Goal: Communication & Community: Answer question/provide support

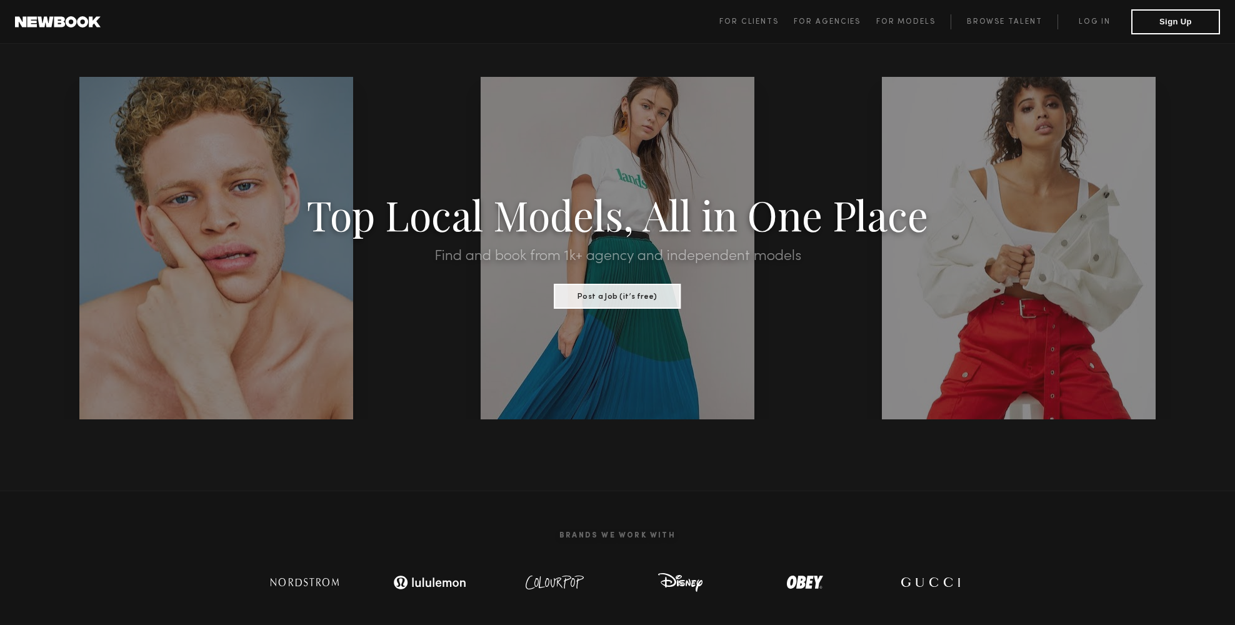
click at [1106, 31] on span "For Clients For Agencies For Models Browse Talent Log in Sign Up" at bounding box center [970, 21] width 501 height 25
click at [1097, 24] on link "Log in" at bounding box center [1095, 21] width 74 height 15
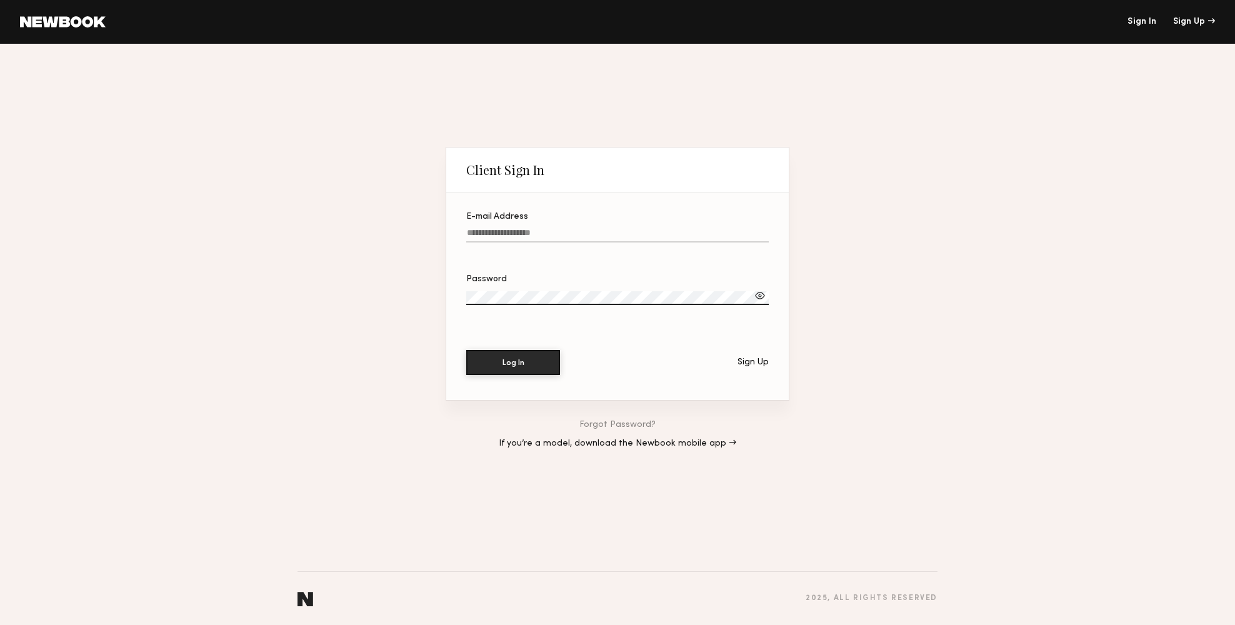
type input "**********"
click at [528, 359] on button "Log In" at bounding box center [513, 361] width 94 height 25
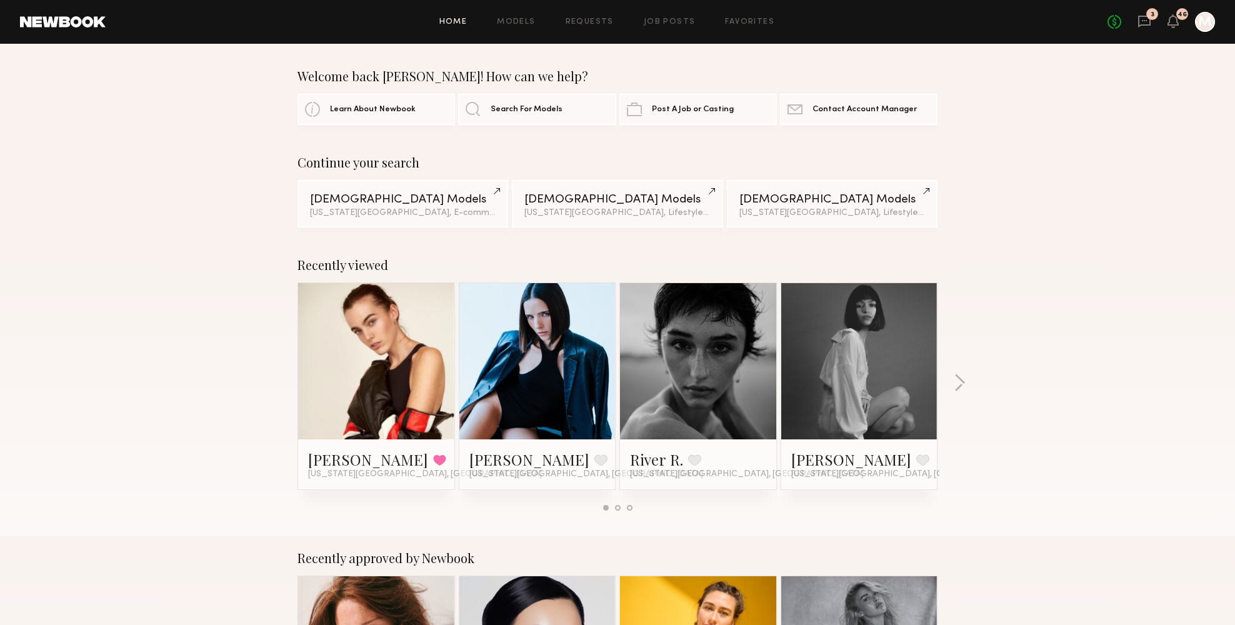
click at [1201, 23] on div at bounding box center [1205, 22] width 20 height 20
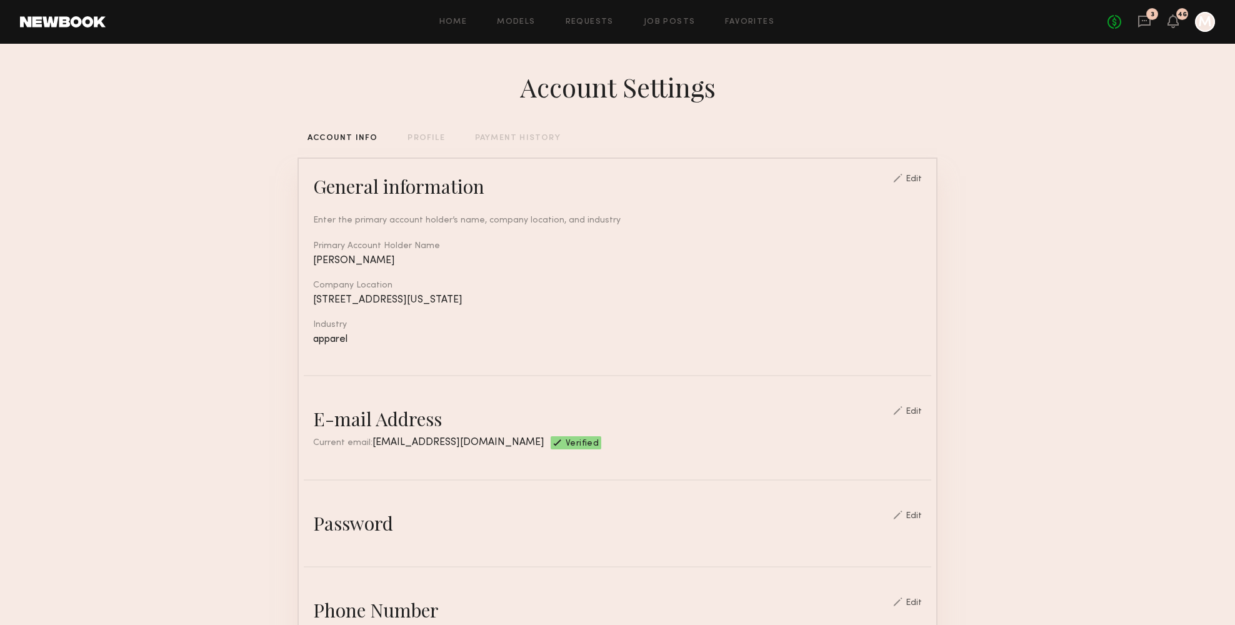
click at [733, 14] on div "Home Models Requests Job Posts Favorites Sign Out No fees up to $5,000 3 46 M" at bounding box center [661, 22] width 1110 height 20
click at [736, 23] on link "Favorites" at bounding box center [749, 22] width 49 height 8
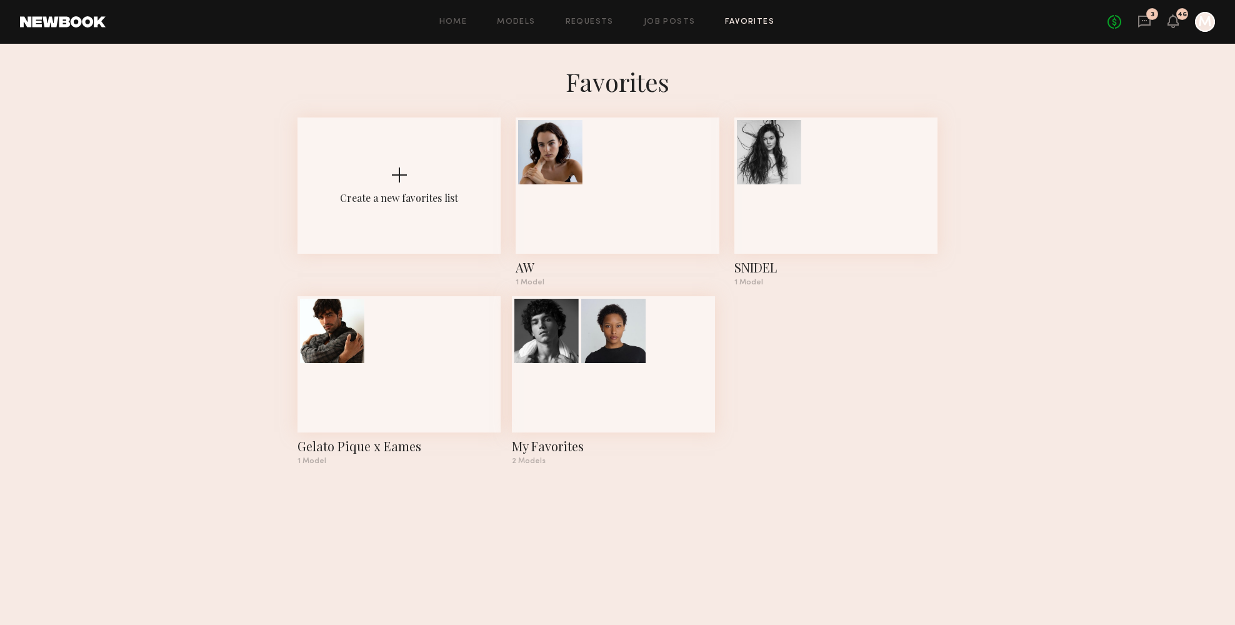
click at [1206, 29] on div at bounding box center [1205, 22] width 20 height 20
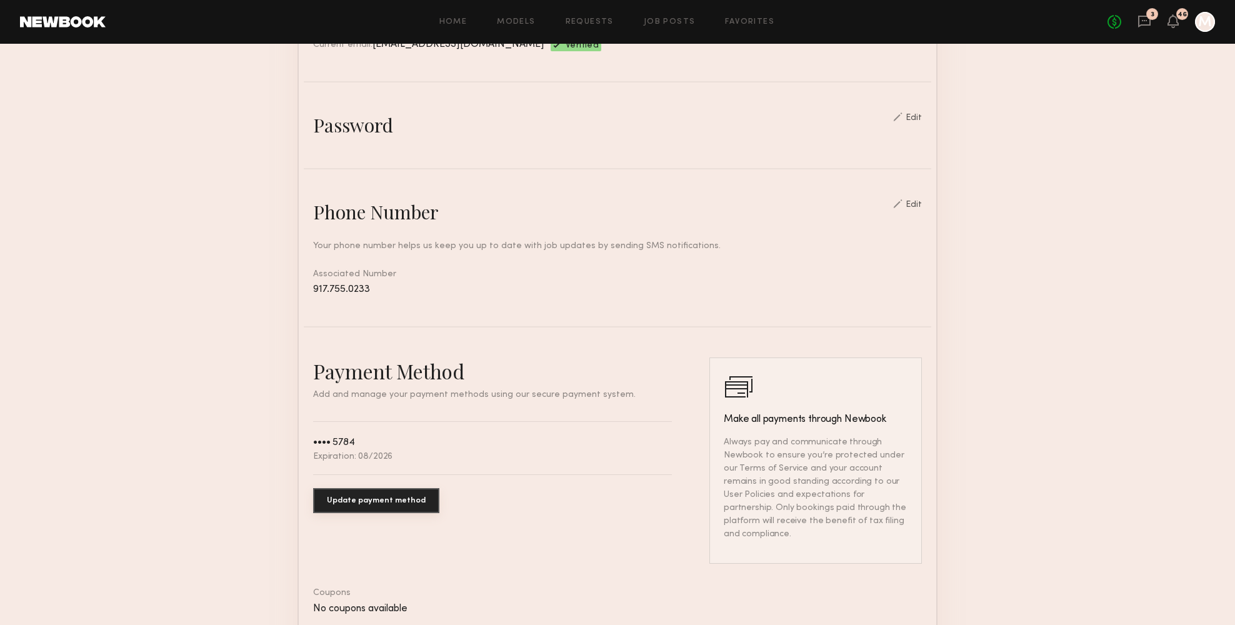
scroll to position [530, 0]
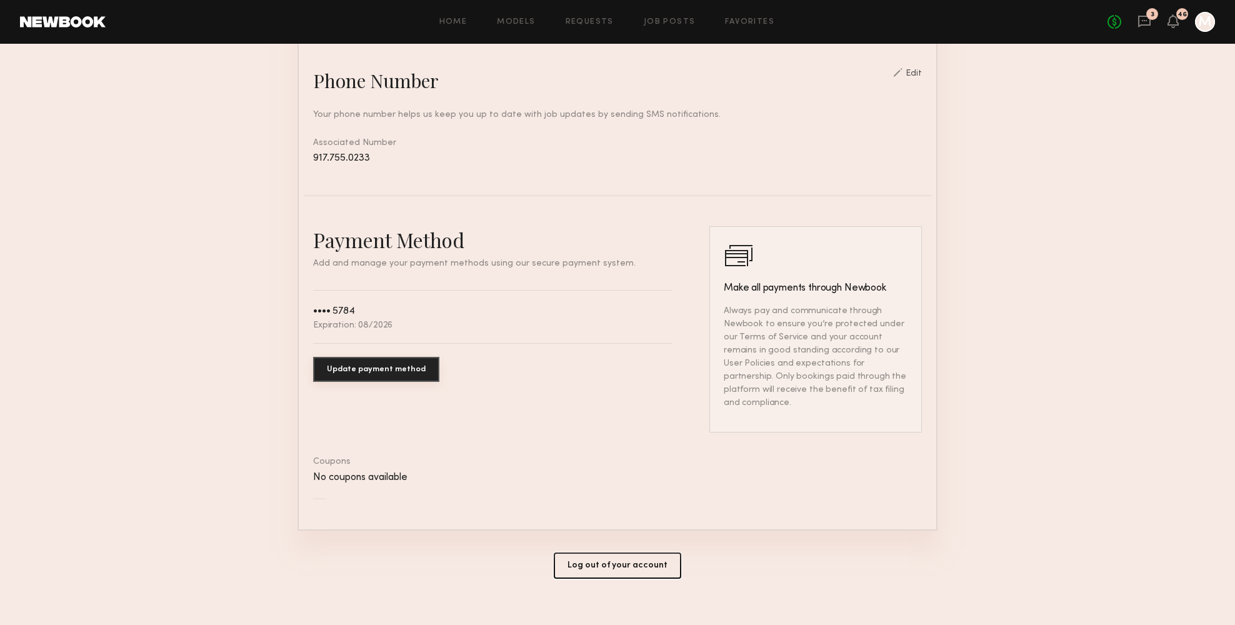
click at [628, 553] on button "Log out of your account" at bounding box center [618, 566] width 128 height 26
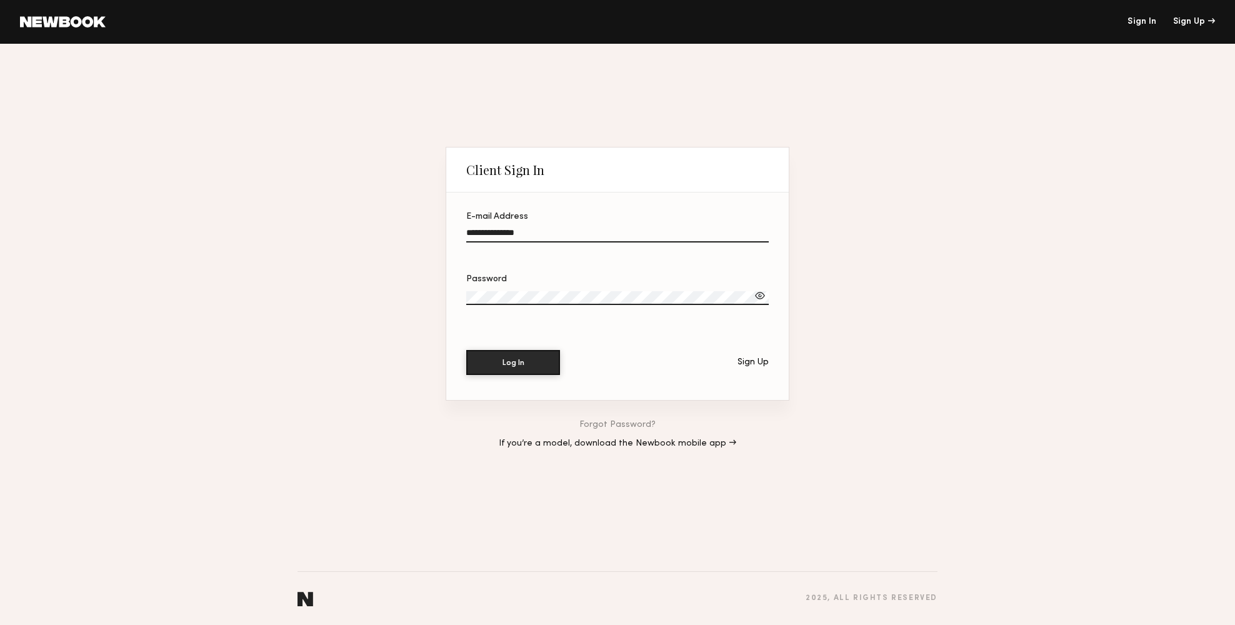
click at [536, 234] on input "**********" at bounding box center [617, 235] width 303 height 14
drag, startPoint x: 521, startPoint y: 239, endPoint x: 433, endPoint y: 235, distance: 88.9
click at [433, 235] on div "**********" at bounding box center [617, 334] width 1235 height 581
type input "**********"
click at [466, 350] on button "Log In" at bounding box center [513, 362] width 94 height 25
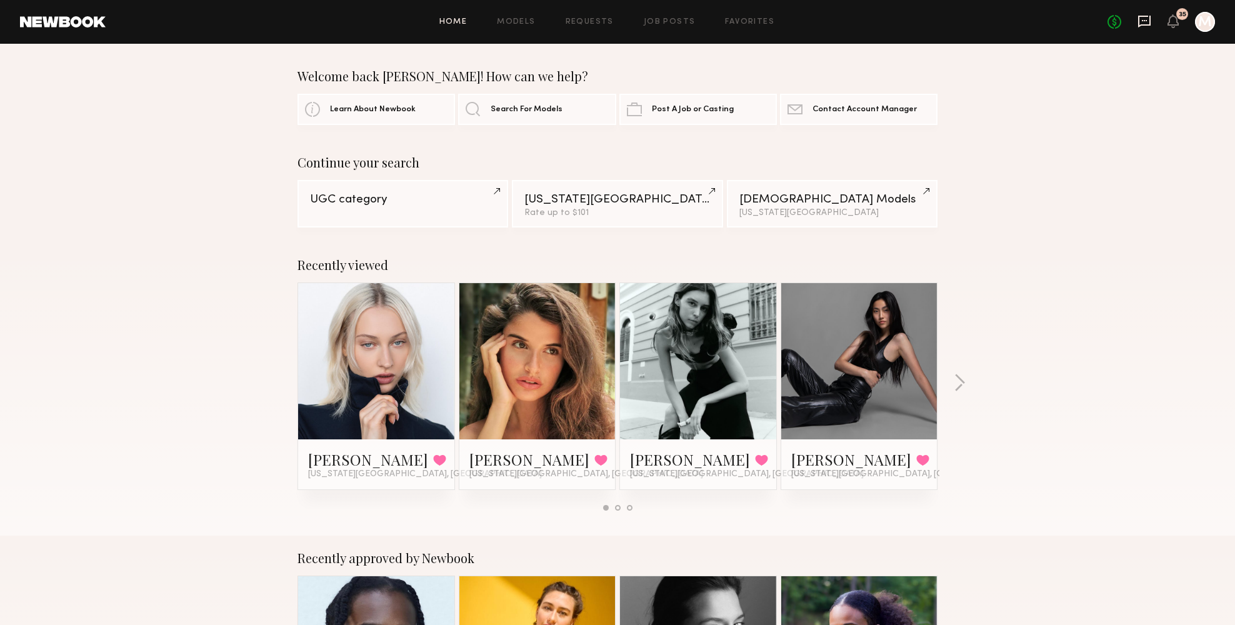
click at [1140, 21] on icon at bounding box center [1145, 21] width 14 height 14
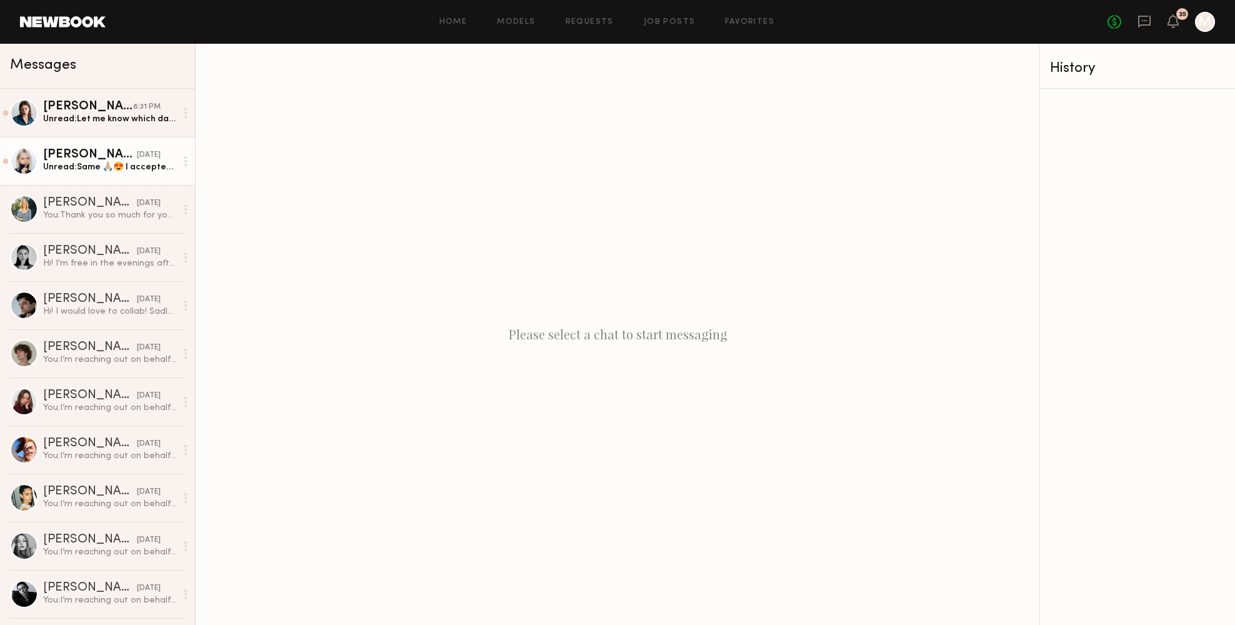
click at [146, 163] on div "Unread: Same 🙏🏼😍 I accepted the request" at bounding box center [109, 167] width 133 height 12
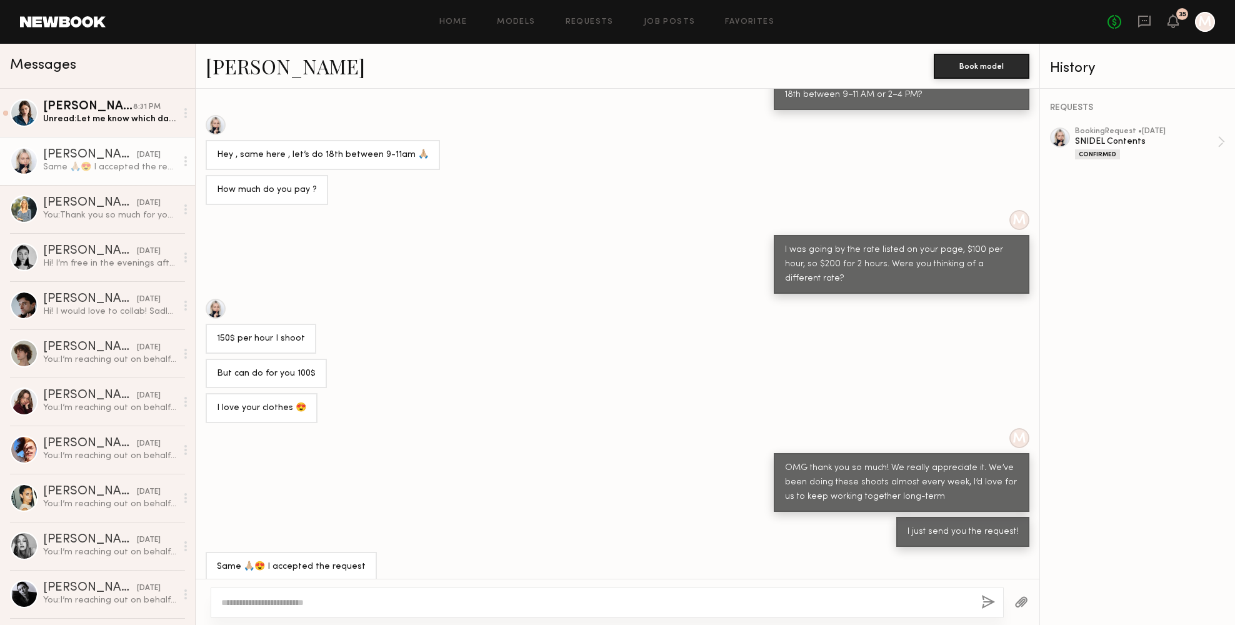
scroll to position [176, 0]
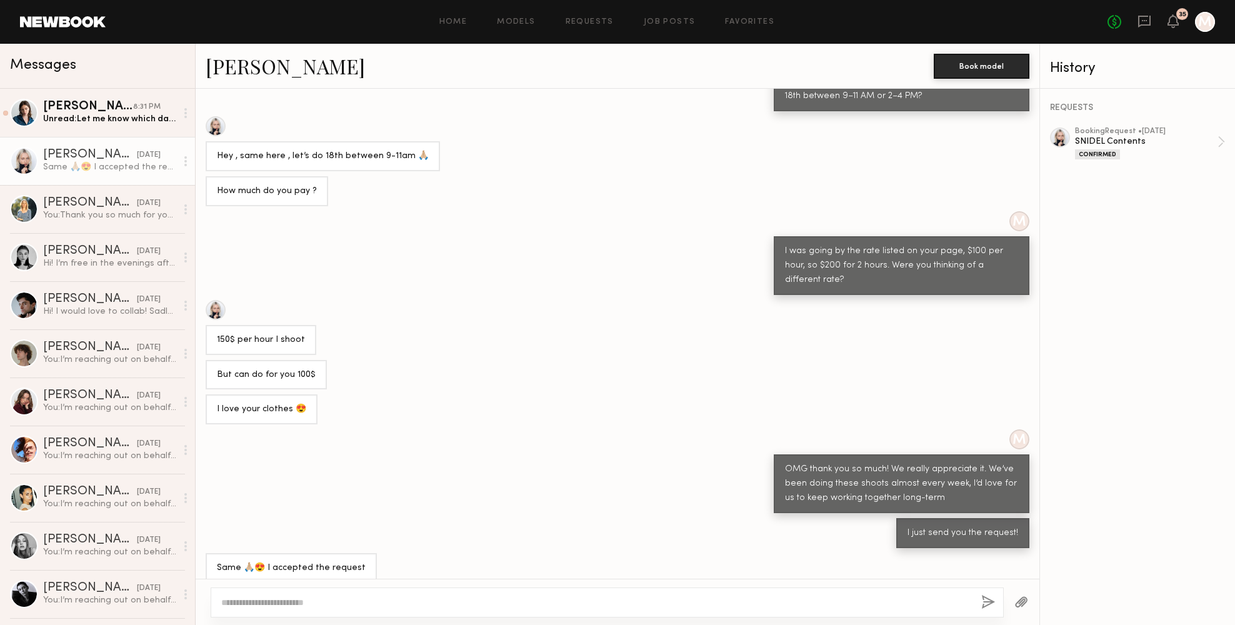
click at [254, 68] on link "[PERSON_NAME]" at bounding box center [285, 66] width 159 height 27
click at [730, 27] on div "Home Models Requests Job Posts Favorites Sign Out No fees up to $5,000 35 M" at bounding box center [661, 22] width 1110 height 20
click at [744, 16] on div "Home Models Requests Job Posts Favorites Sign Out No fees up to $5,000 35 M" at bounding box center [661, 22] width 1110 height 20
click at [737, 23] on link "Favorites" at bounding box center [749, 22] width 49 height 8
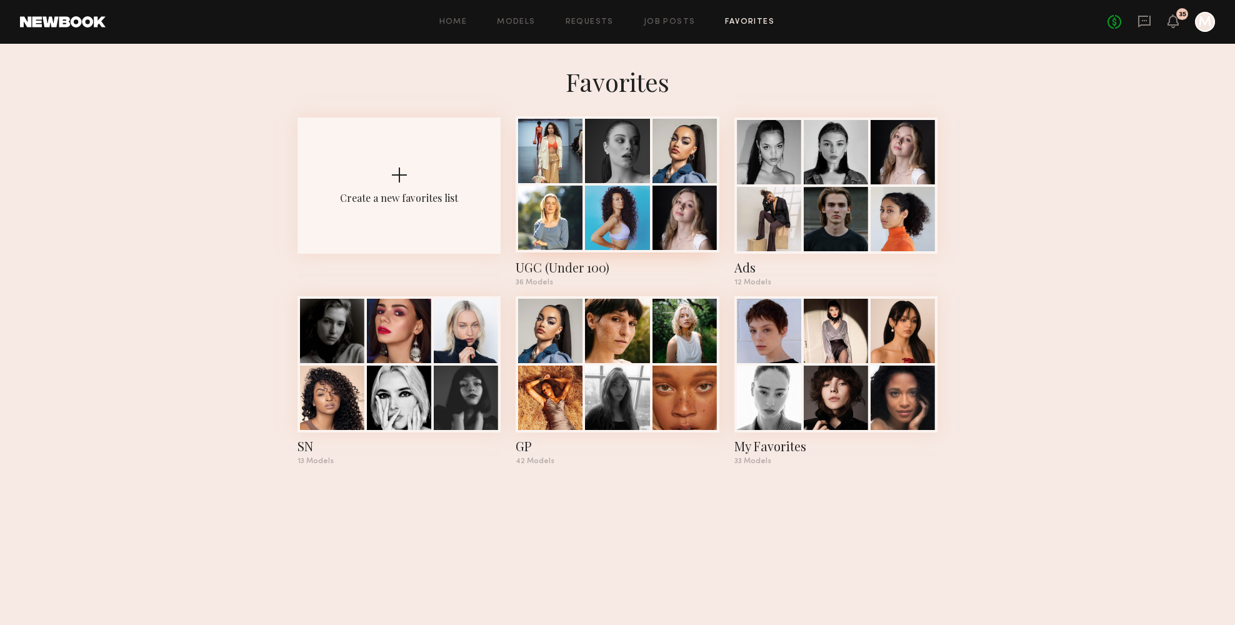
click at [631, 213] on div at bounding box center [617, 218] width 64 height 64
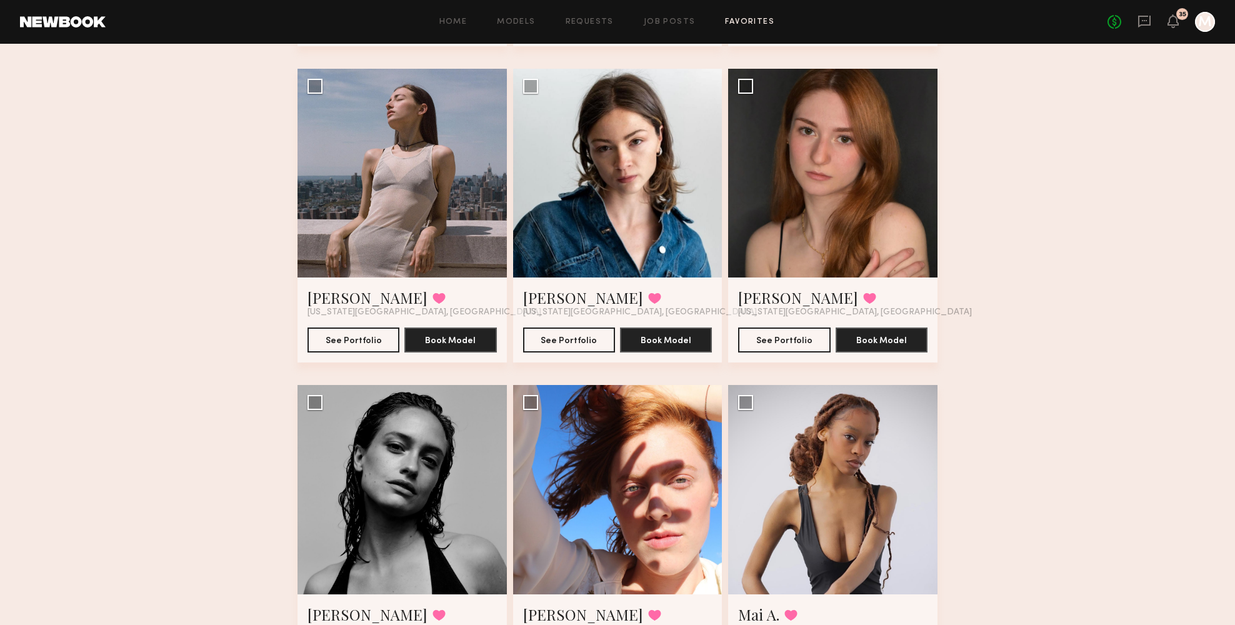
scroll to position [1349, 0]
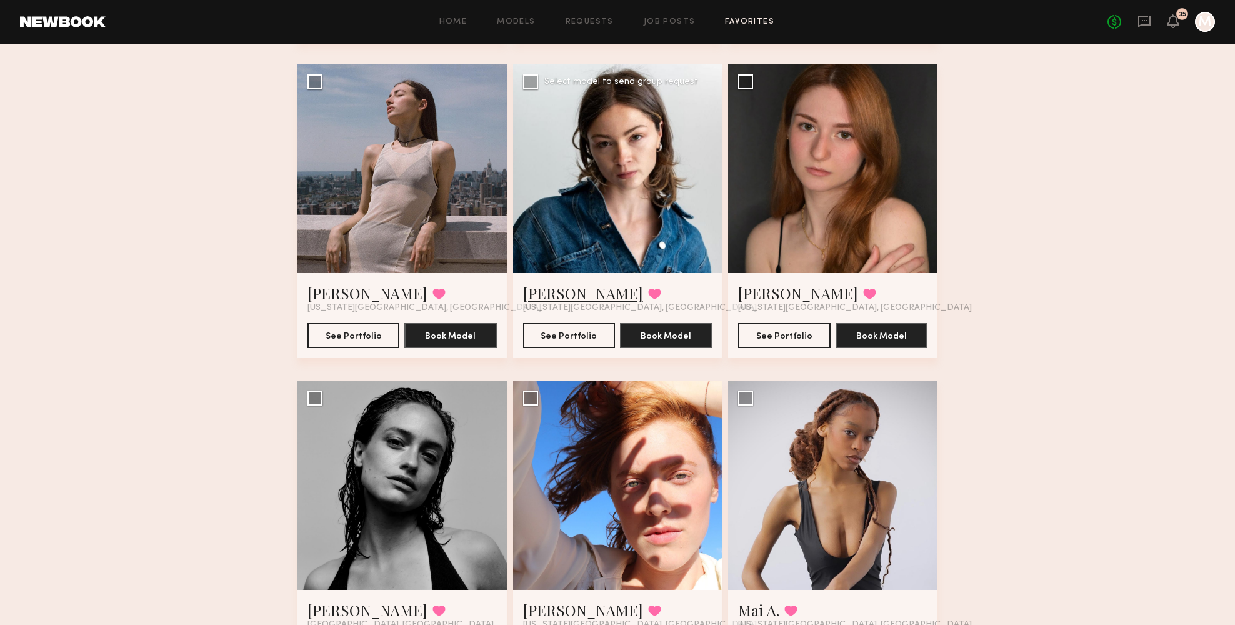
click at [566, 298] on link "Macie E." at bounding box center [583, 293] width 120 height 20
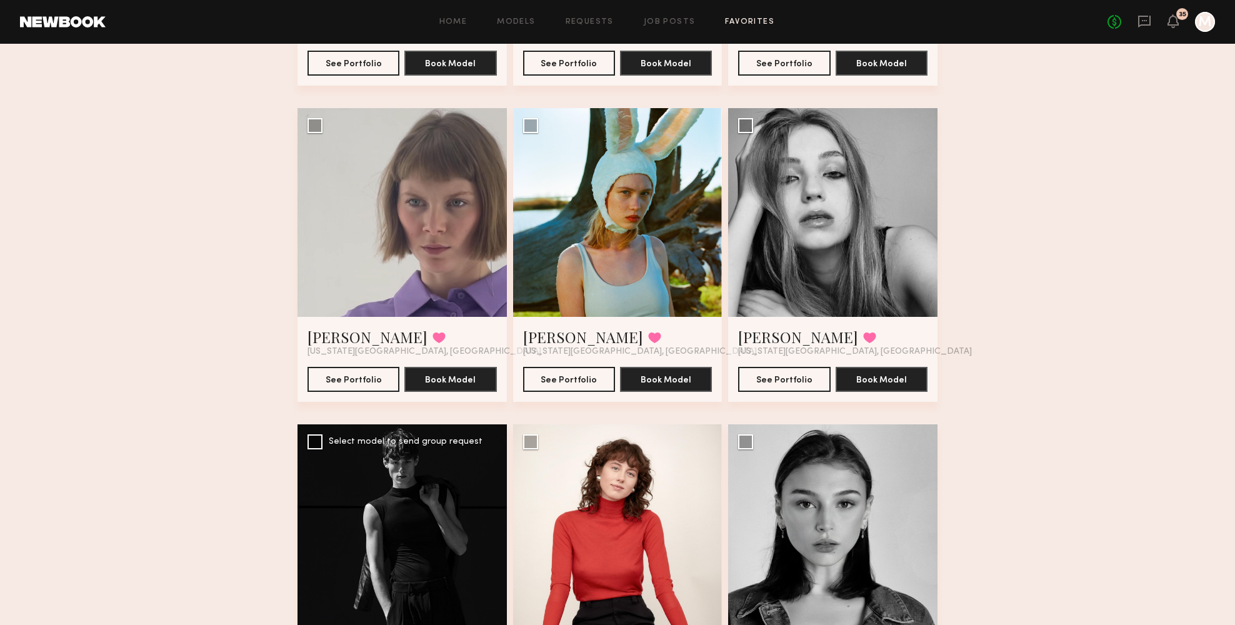
scroll to position [2345, 0]
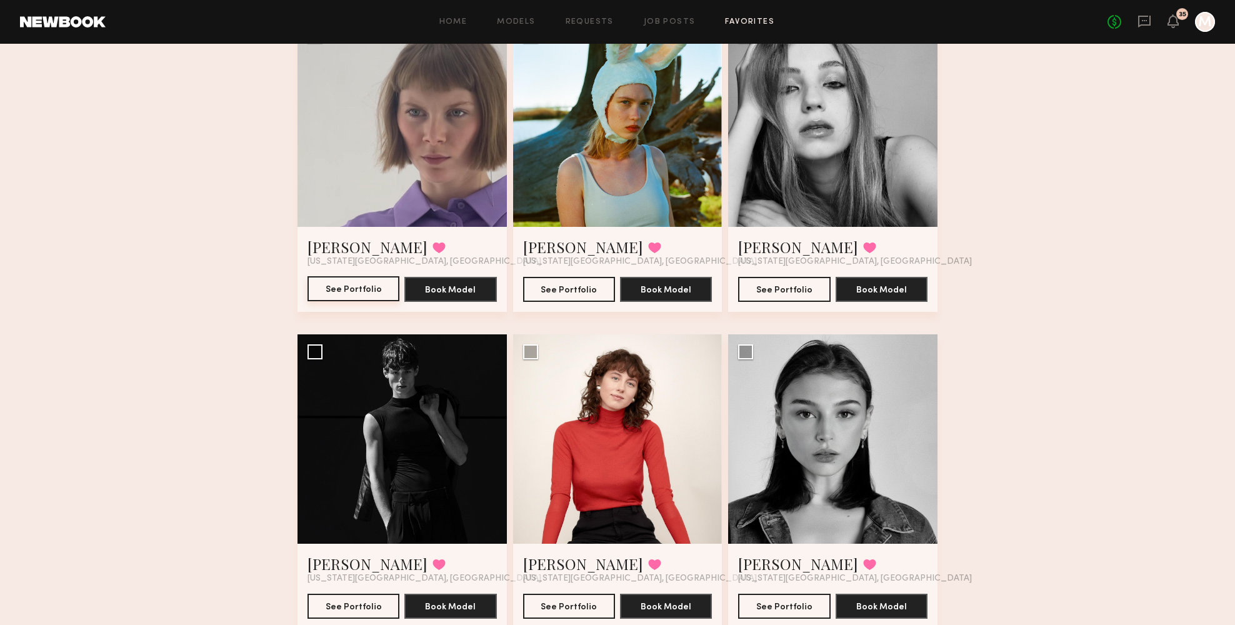
click at [338, 285] on button "See Portfolio" at bounding box center [354, 288] width 92 height 25
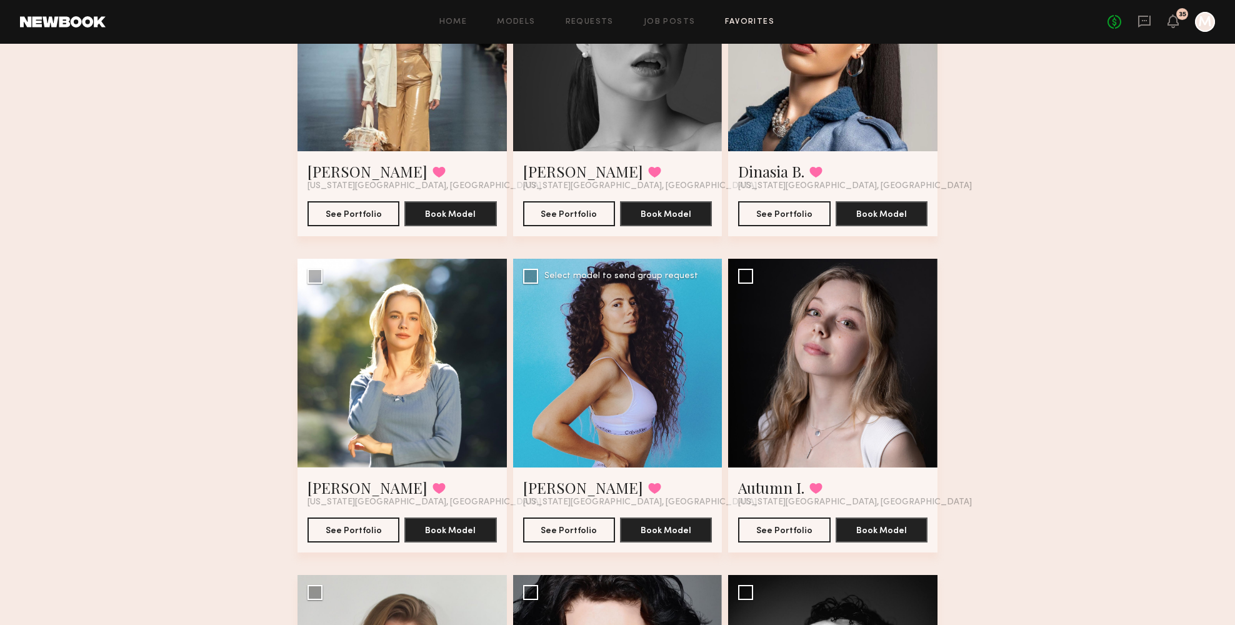
scroll to position [214, 0]
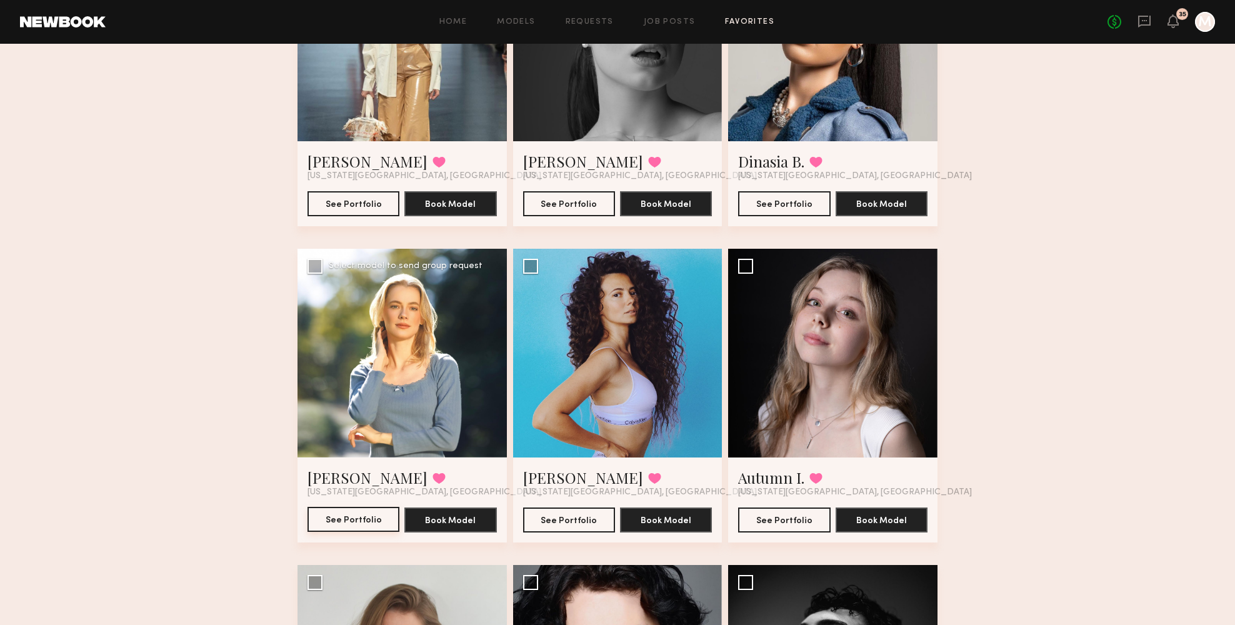
click at [348, 518] on button "See Portfolio" at bounding box center [354, 519] width 92 height 25
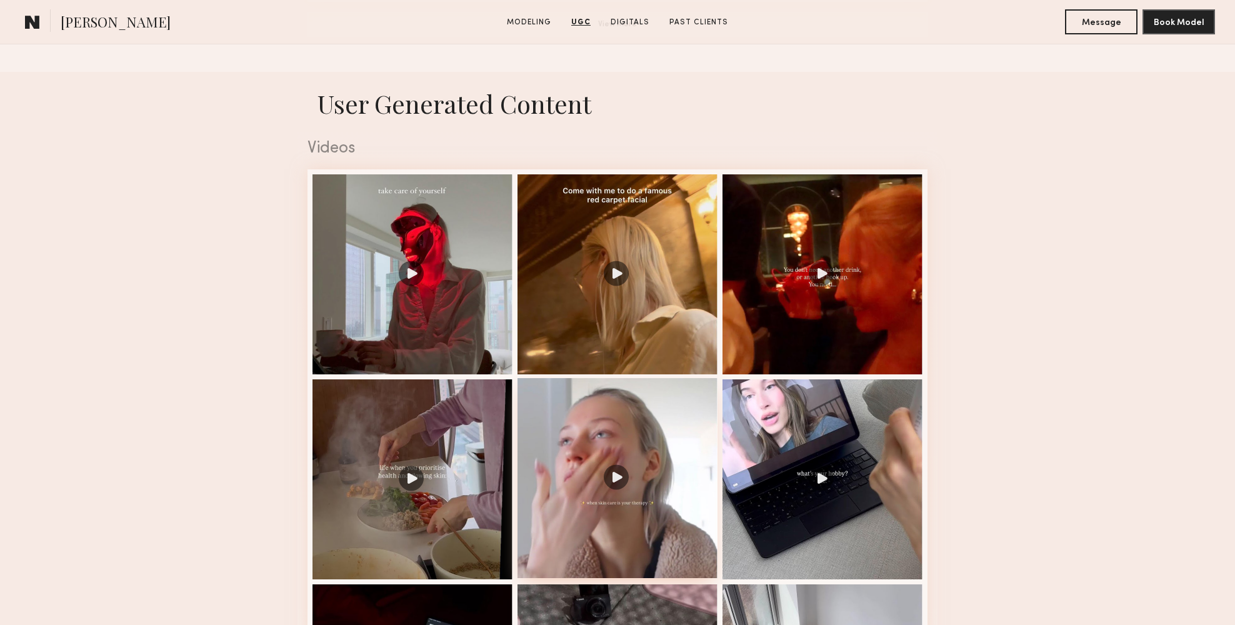
scroll to position [1153, 0]
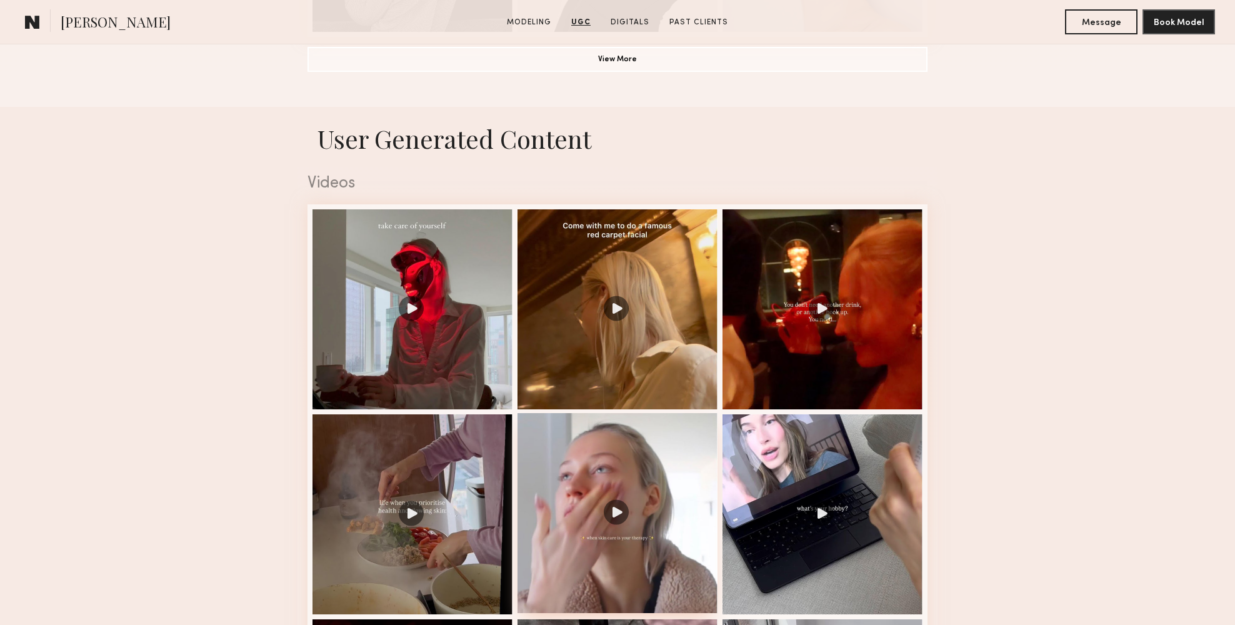
click at [588, 264] on div at bounding box center [618, 309] width 200 height 200
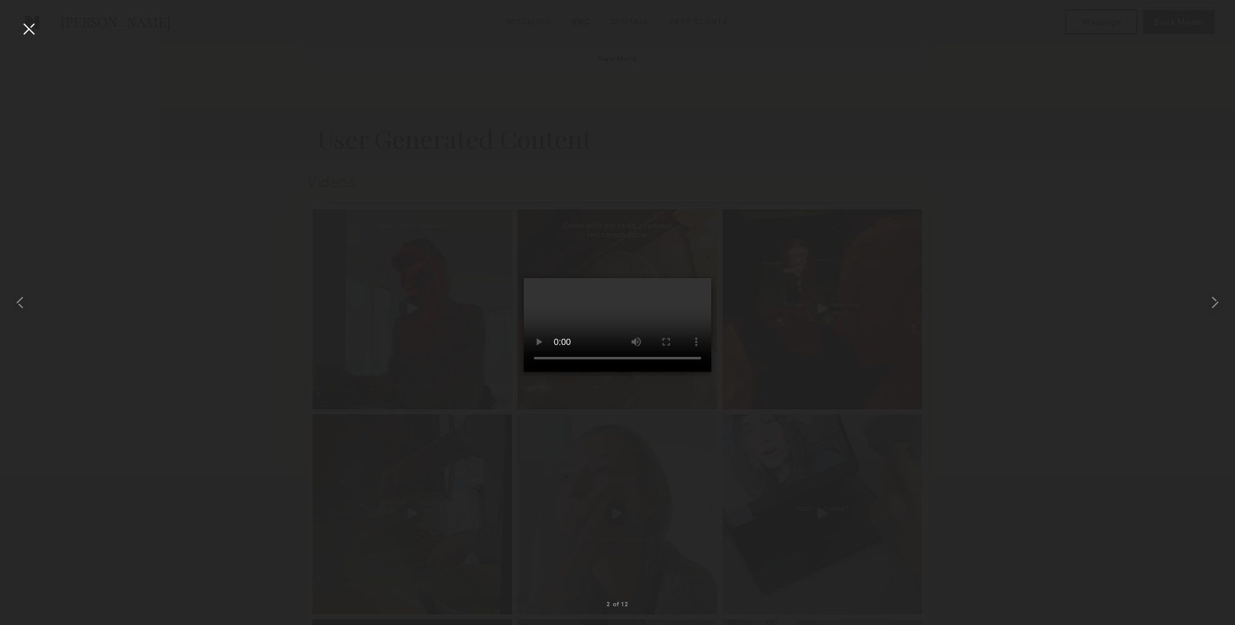
click at [36, 29] on div at bounding box center [29, 29] width 20 height 20
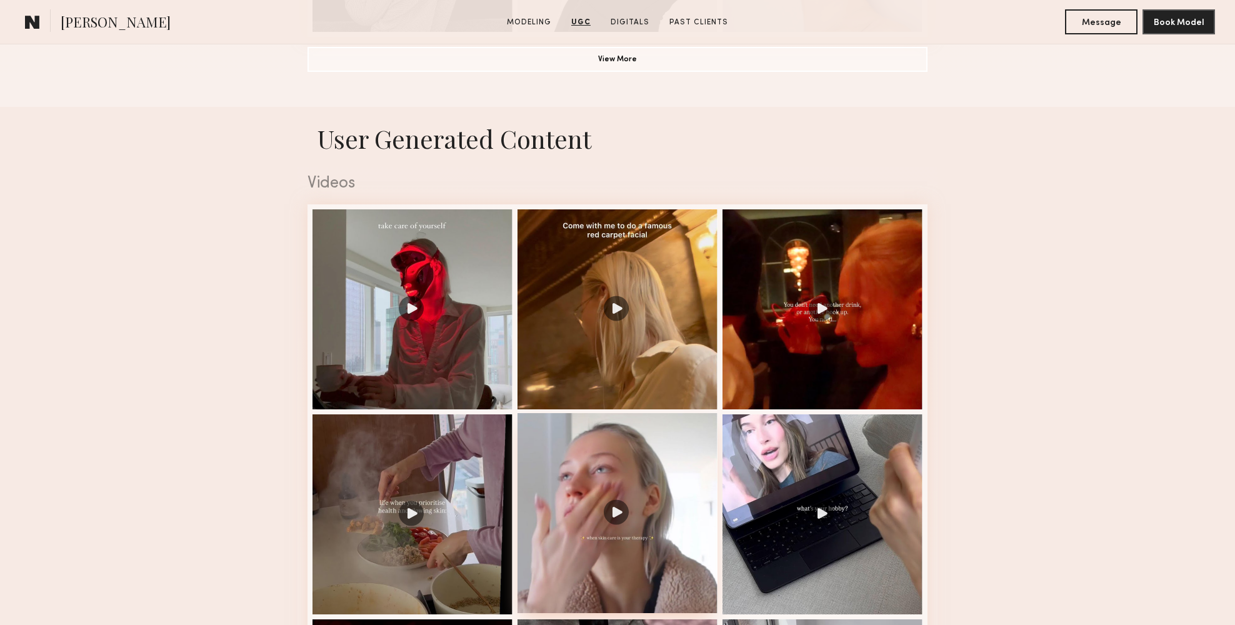
click at [596, 460] on div at bounding box center [618, 513] width 200 height 200
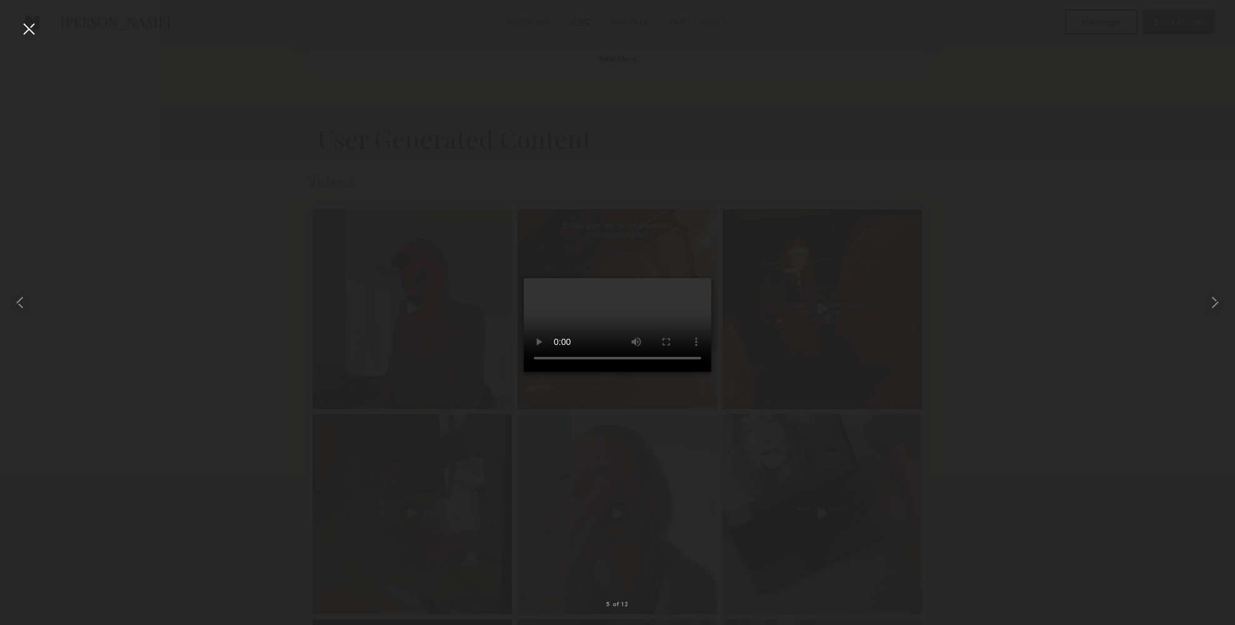
click at [28, 24] on div at bounding box center [29, 29] width 20 height 20
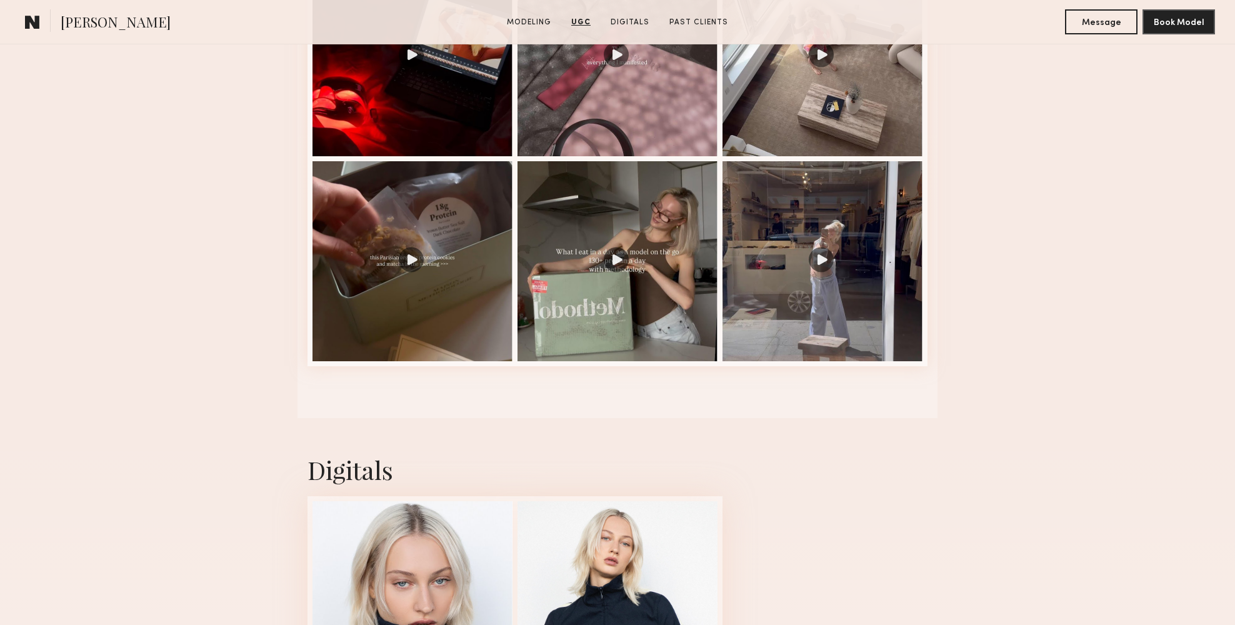
scroll to position [1817, 0]
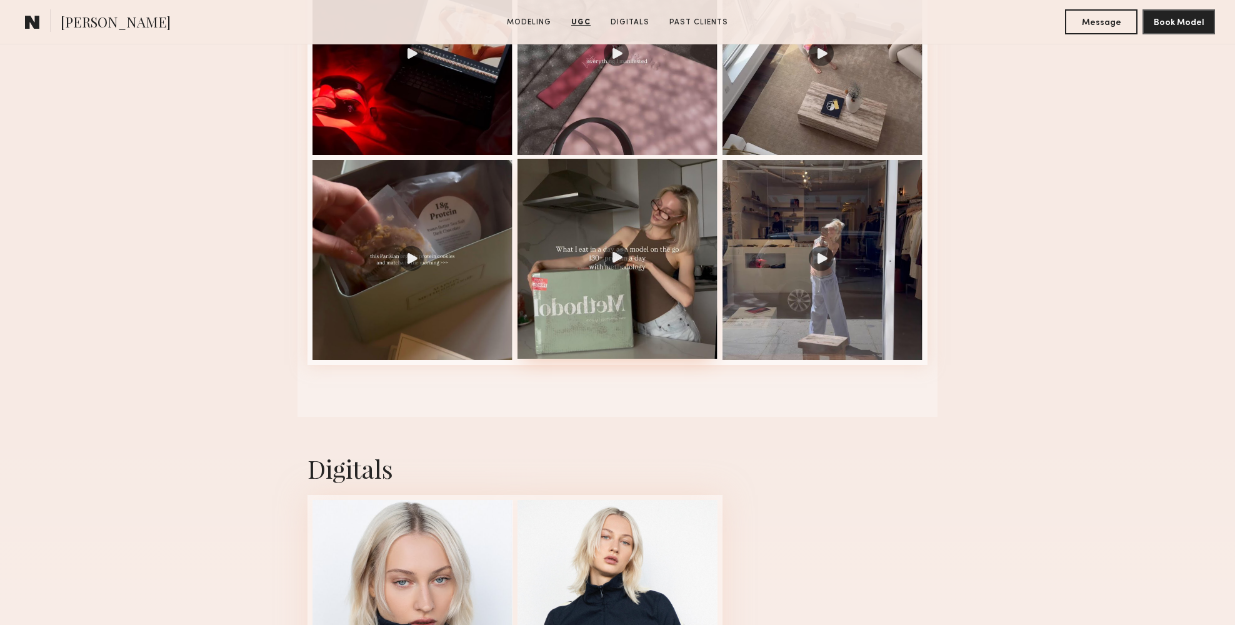
click at [636, 274] on div at bounding box center [618, 259] width 200 height 200
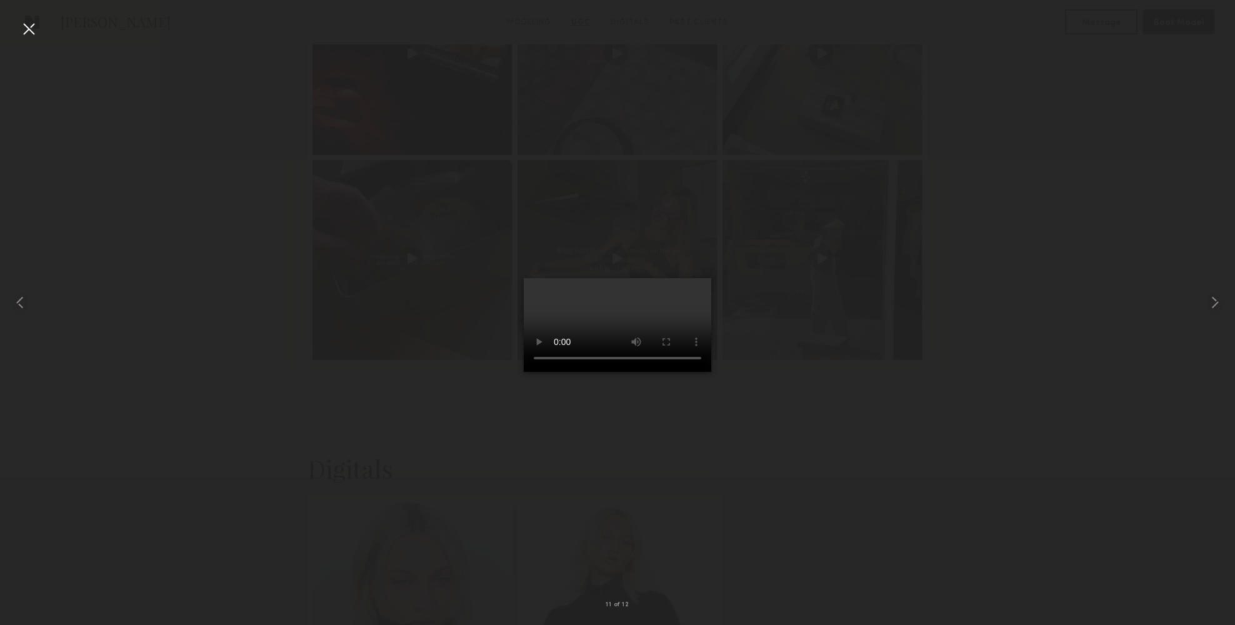
click at [29, 31] on div at bounding box center [29, 29] width 20 height 20
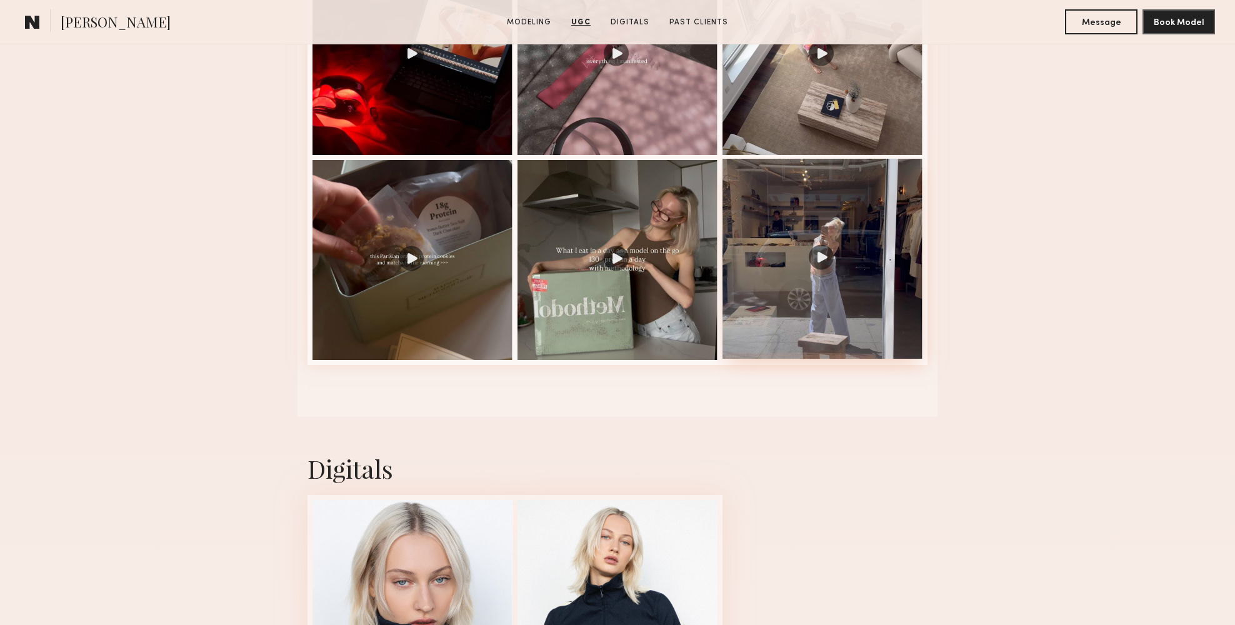
click at [832, 316] on div at bounding box center [823, 259] width 200 height 200
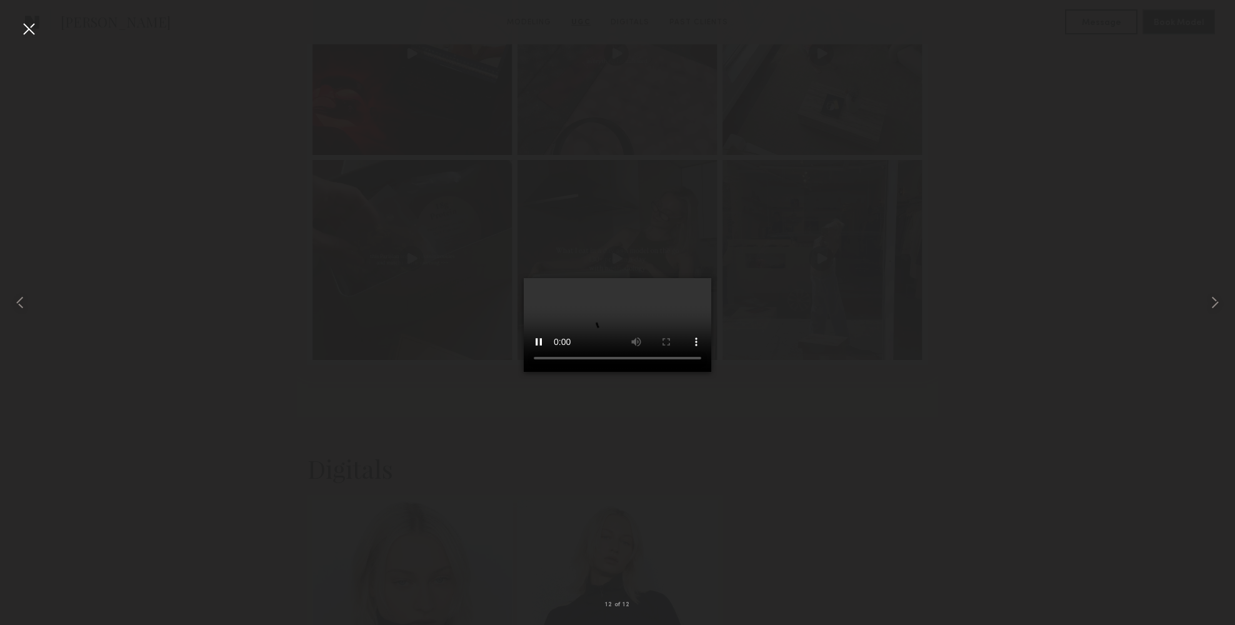
click at [27, 35] on div at bounding box center [29, 29] width 20 height 20
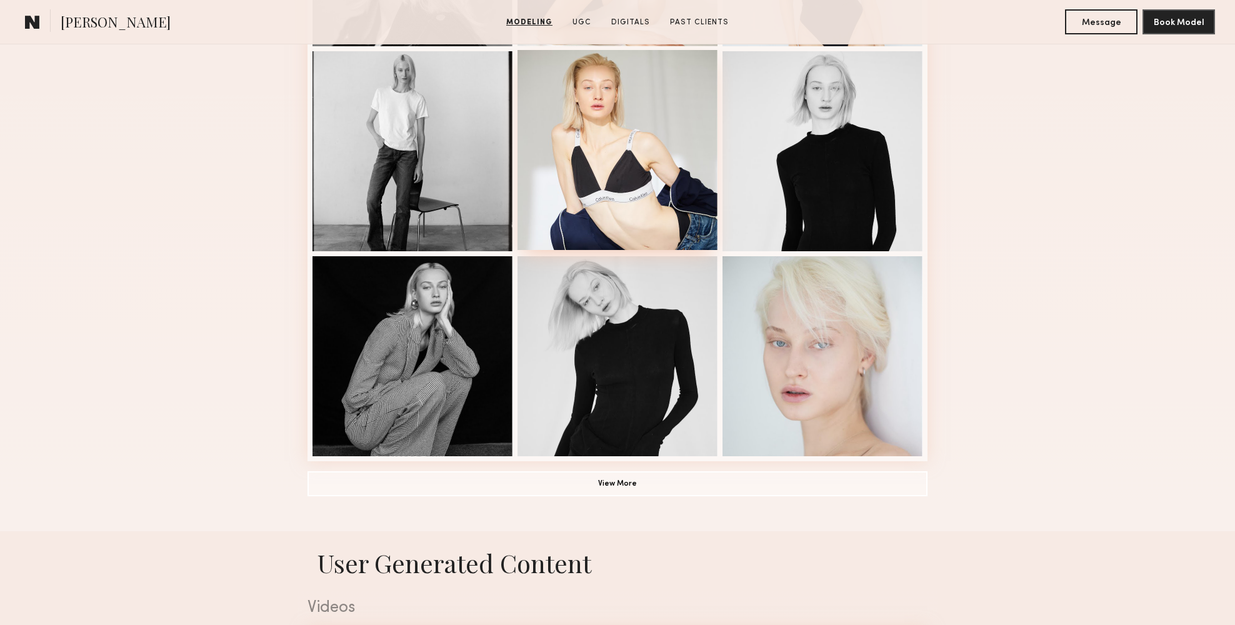
scroll to position [735, 0]
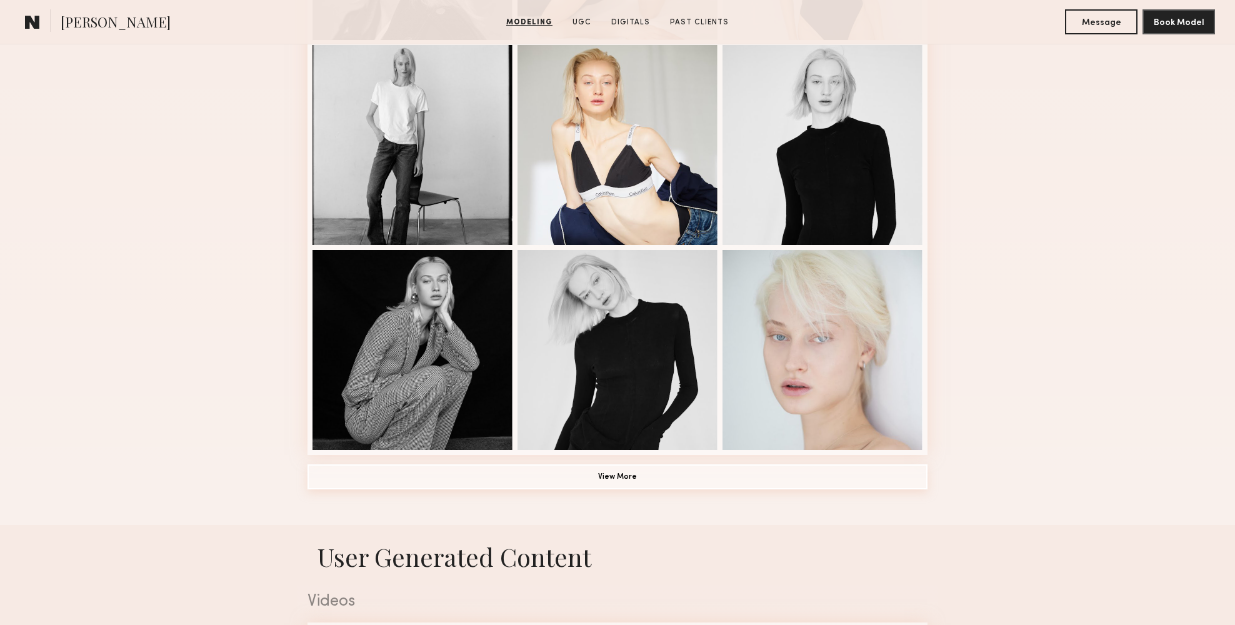
click at [641, 475] on button "View More" at bounding box center [618, 477] width 620 height 25
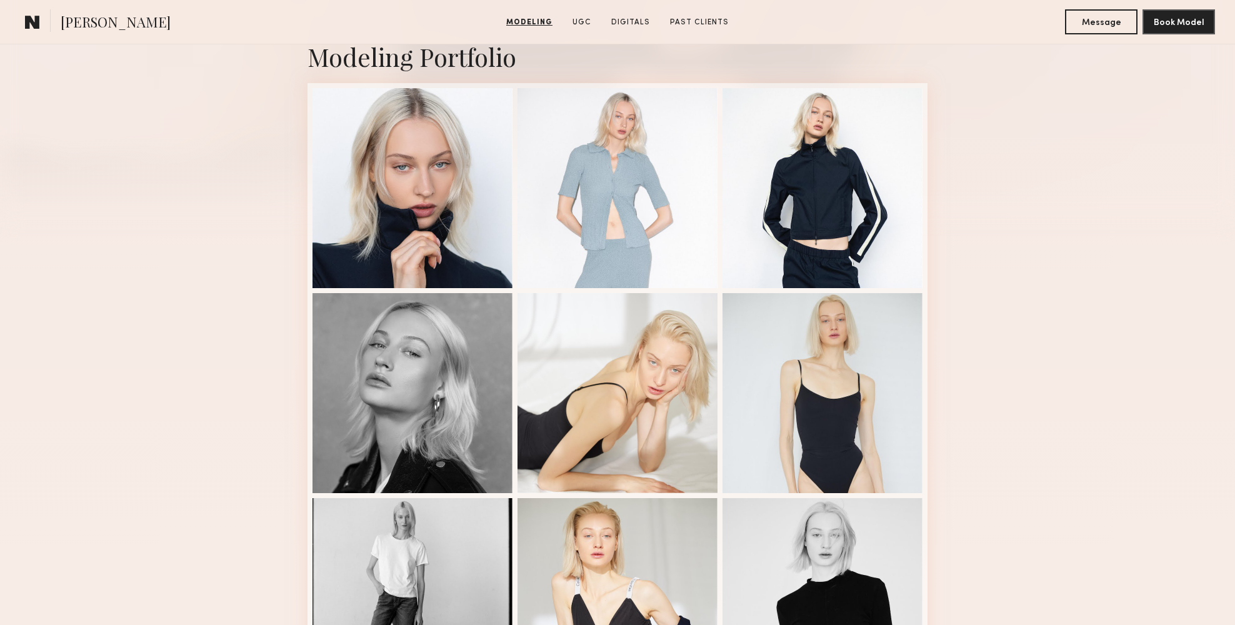
scroll to position [0, 0]
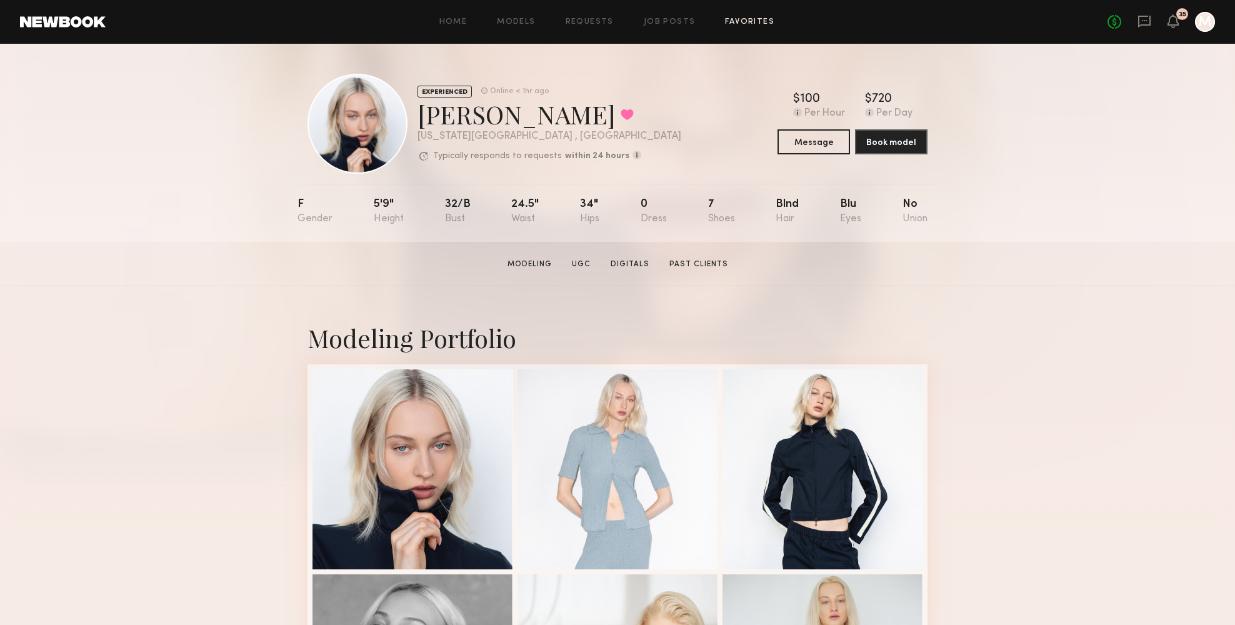
click at [765, 19] on link "Favorites" at bounding box center [749, 22] width 49 height 8
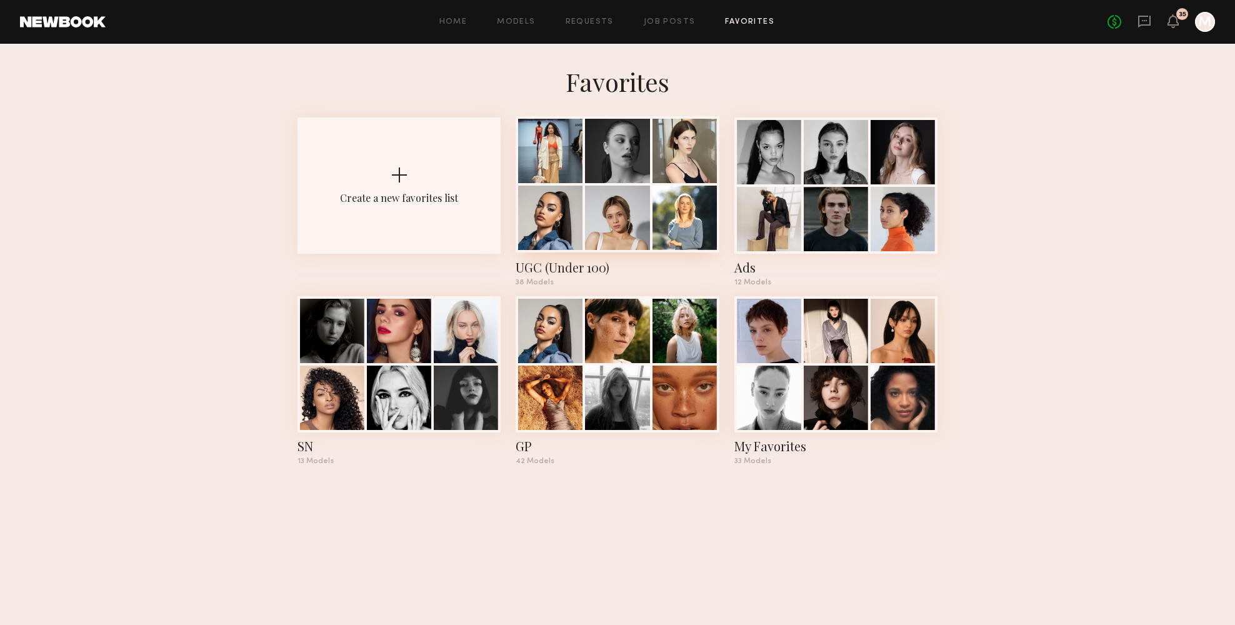
click at [626, 201] on div at bounding box center [617, 218] width 64 height 64
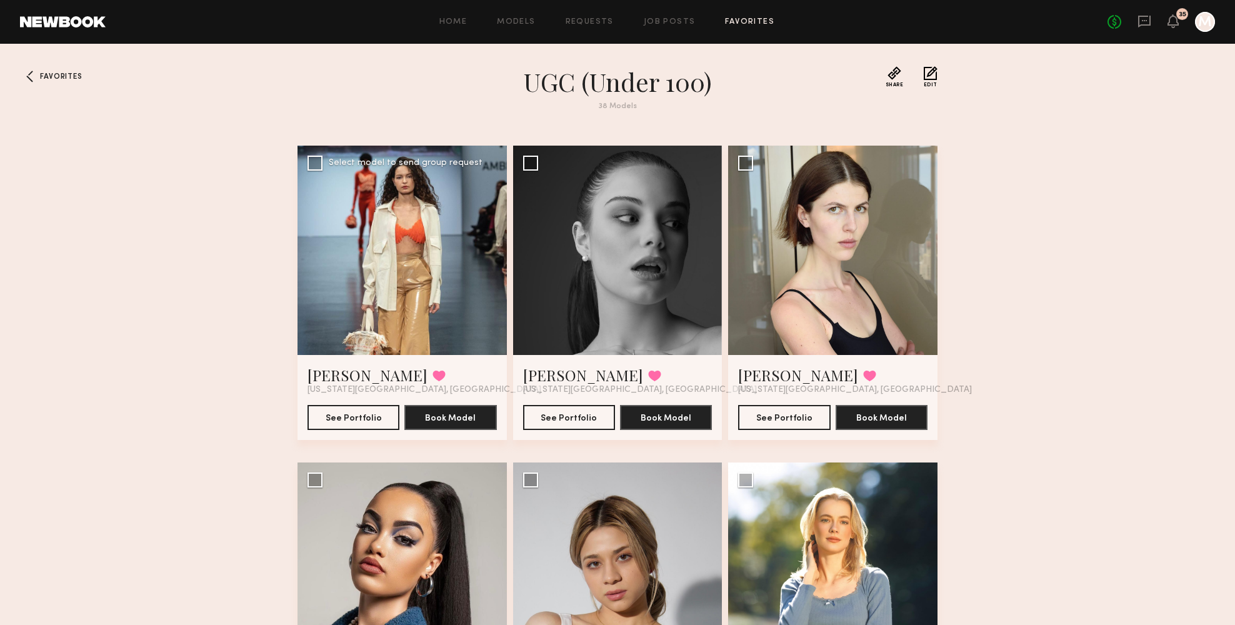
click at [463, 311] on div at bounding box center [402, 250] width 209 height 209
click at [358, 422] on button "See Portfolio" at bounding box center [354, 416] width 92 height 25
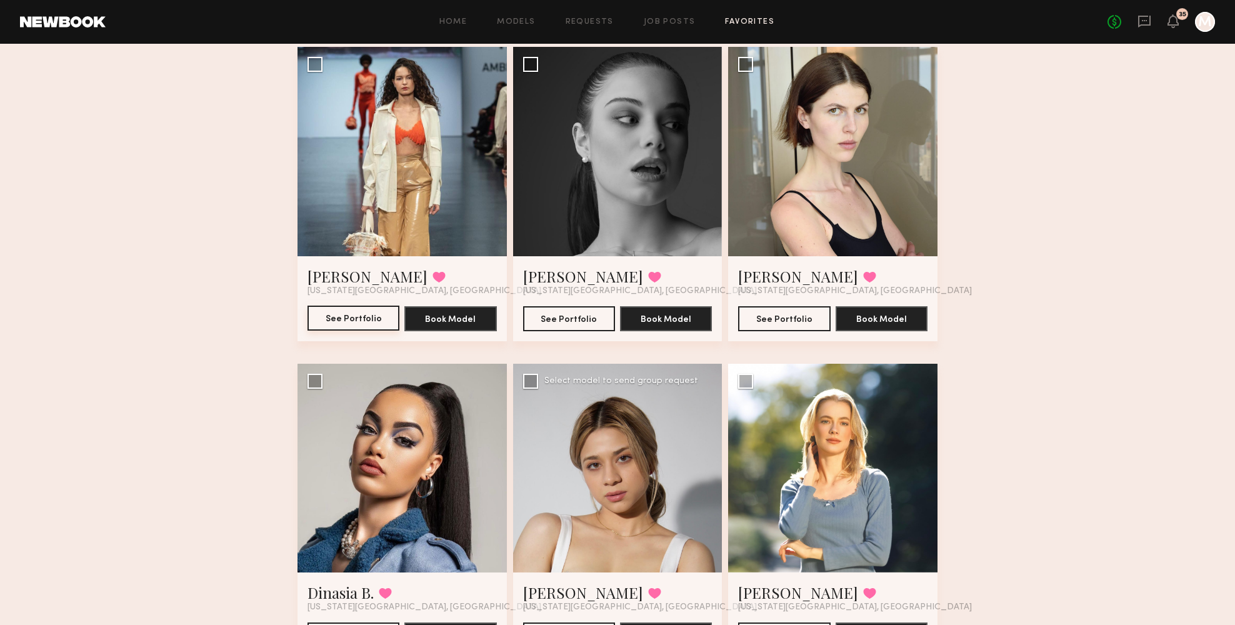
scroll to position [101, 0]
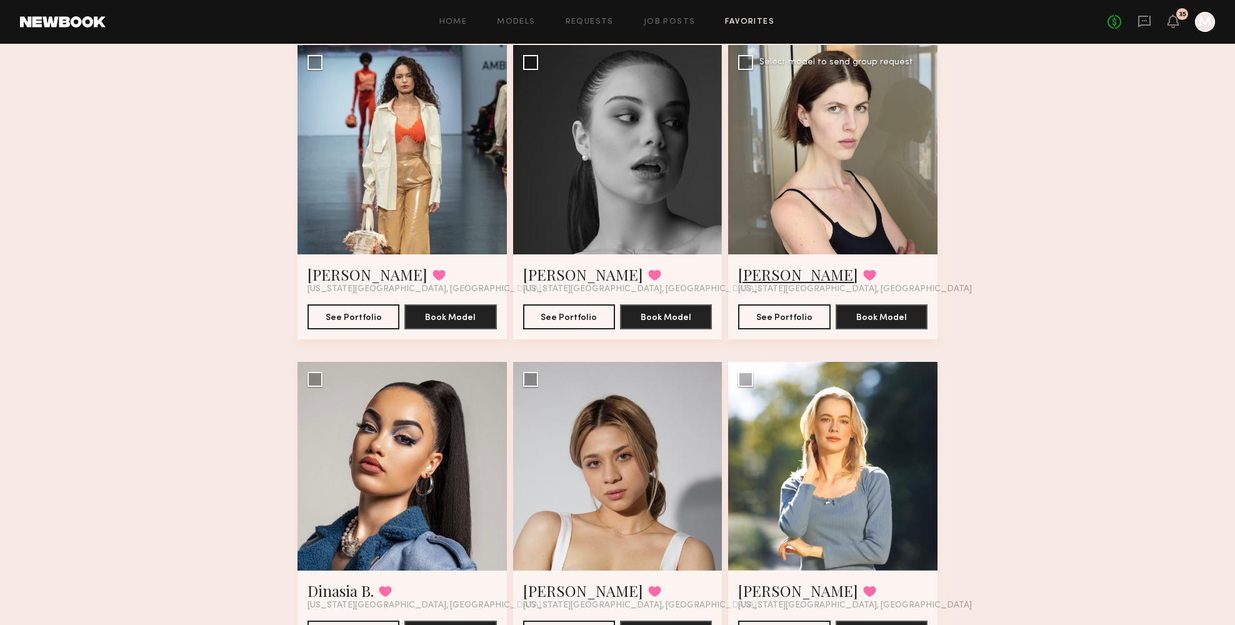
click at [774, 271] on link "Brooke E." at bounding box center [798, 274] width 120 height 20
click at [863, 274] on button at bounding box center [869, 274] width 13 height 11
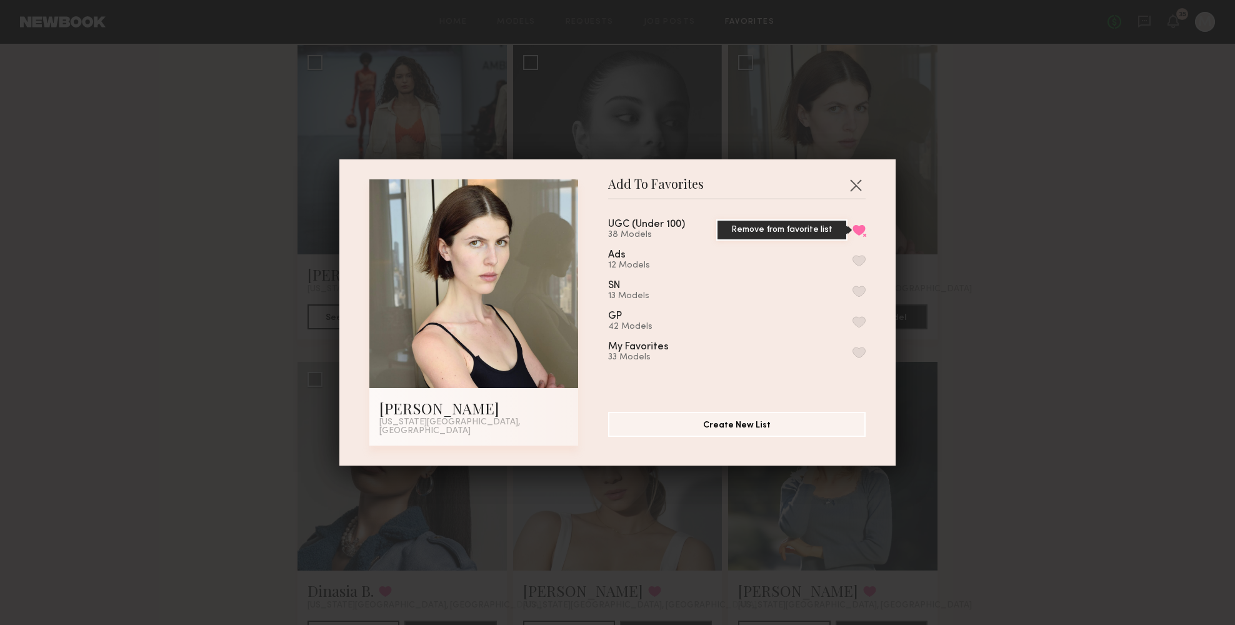
click at [858, 231] on button "Remove from favorite list" at bounding box center [859, 229] width 13 height 11
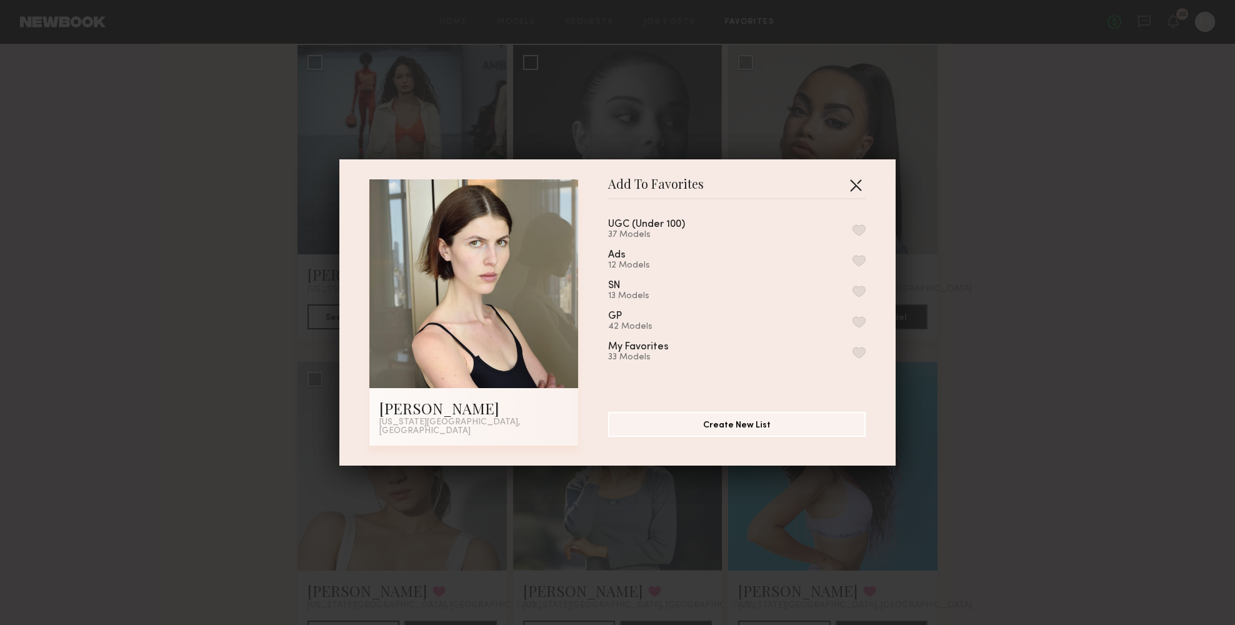
click at [856, 189] on button "button" at bounding box center [856, 185] width 20 height 20
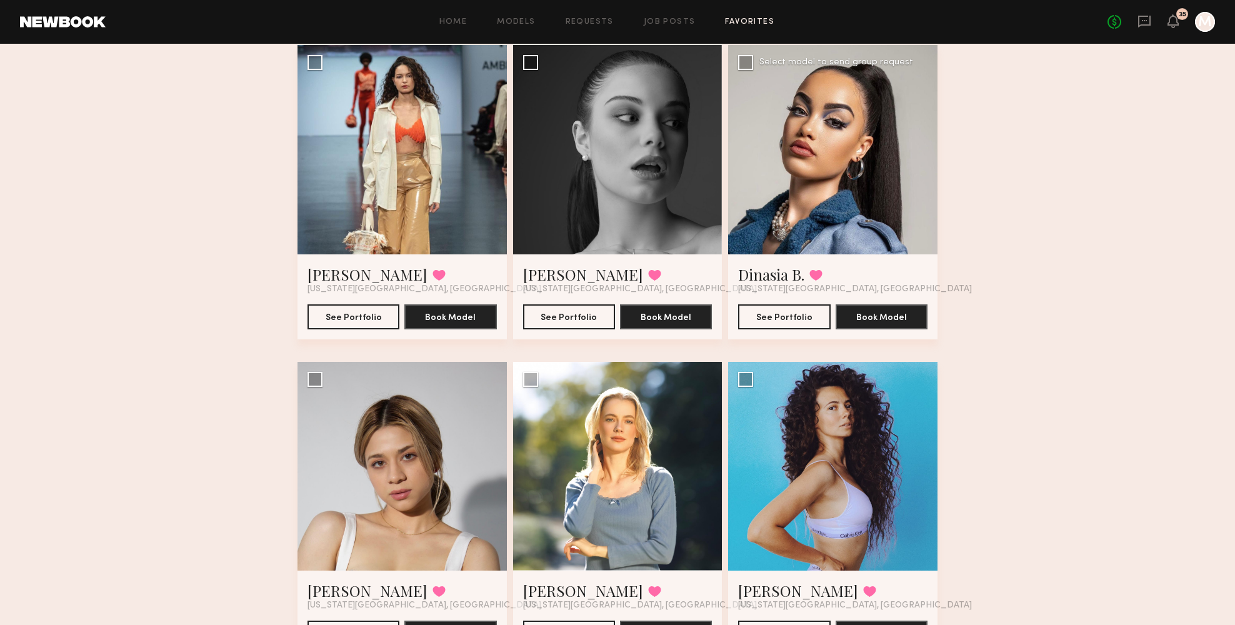
click at [806, 206] on div at bounding box center [832, 149] width 209 height 209
click at [779, 317] on button "See Portfolio" at bounding box center [784, 316] width 92 height 25
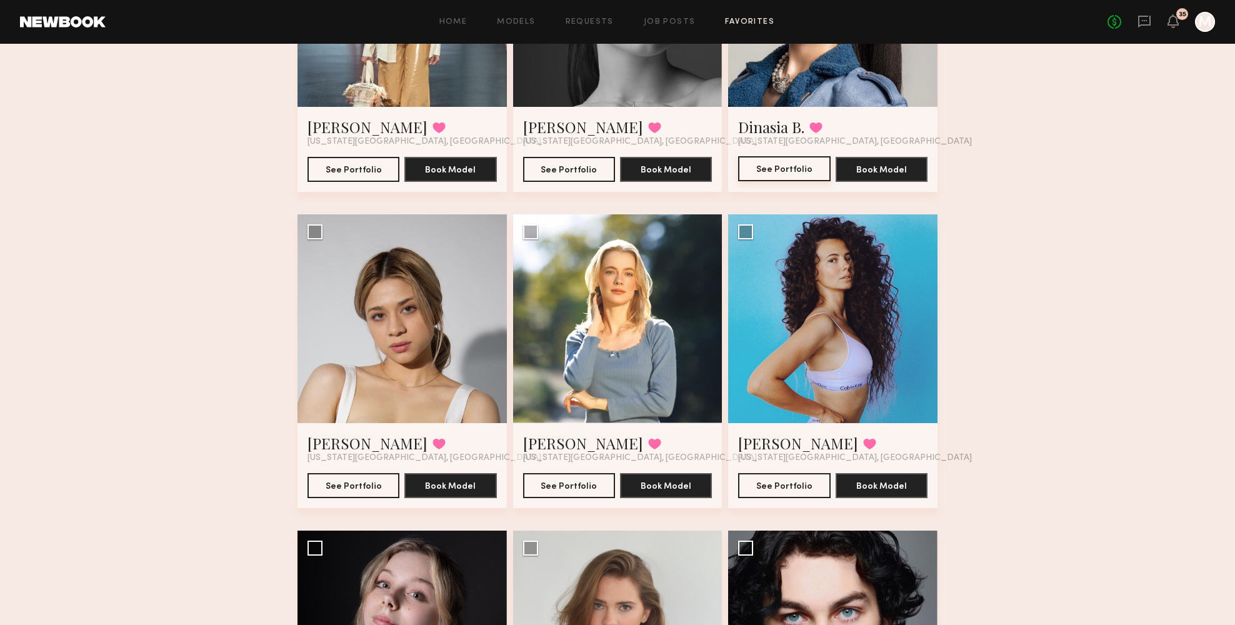
scroll to position [386, 0]
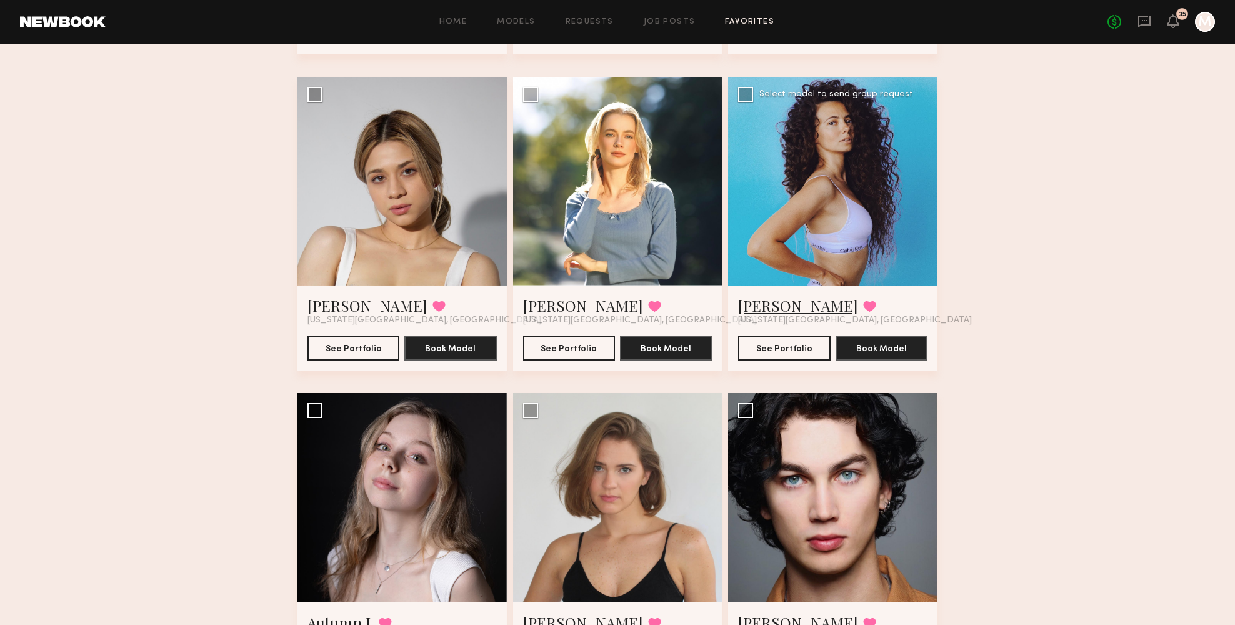
click at [759, 307] on link "Julia G." at bounding box center [798, 306] width 120 height 20
click at [339, 301] on link "Mia E." at bounding box center [368, 306] width 120 height 20
click at [346, 302] on link "Mia E." at bounding box center [368, 306] width 120 height 20
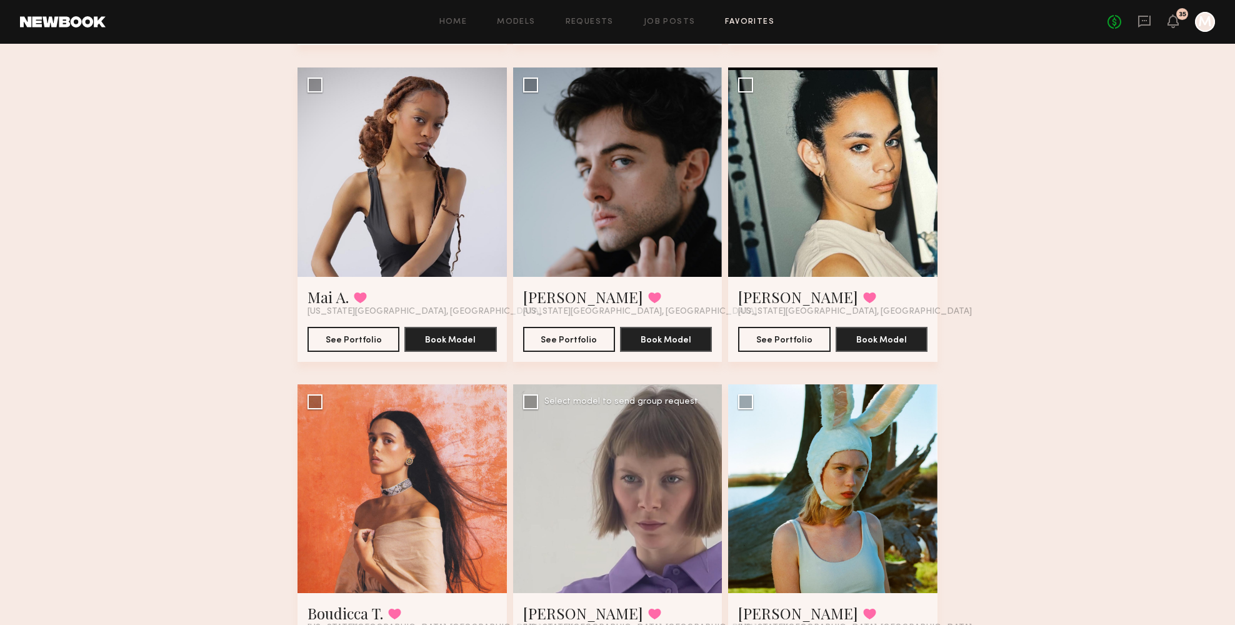
scroll to position [1979, 0]
click at [550, 292] on link "Scott B." at bounding box center [583, 296] width 120 height 20
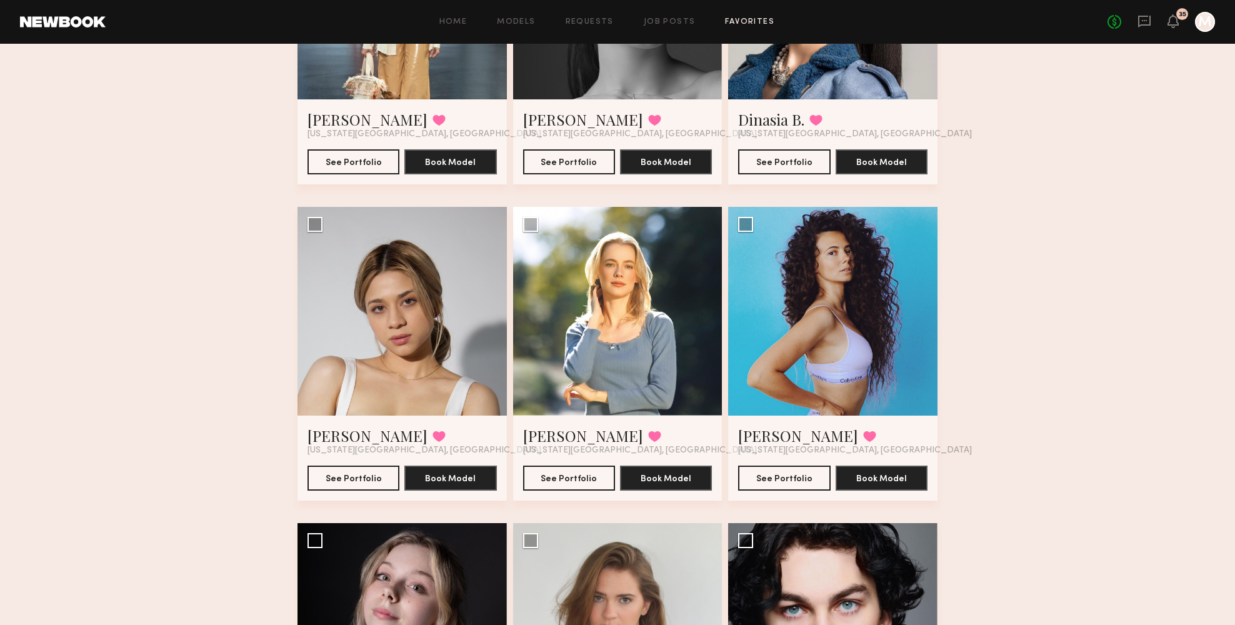
scroll to position [180, 0]
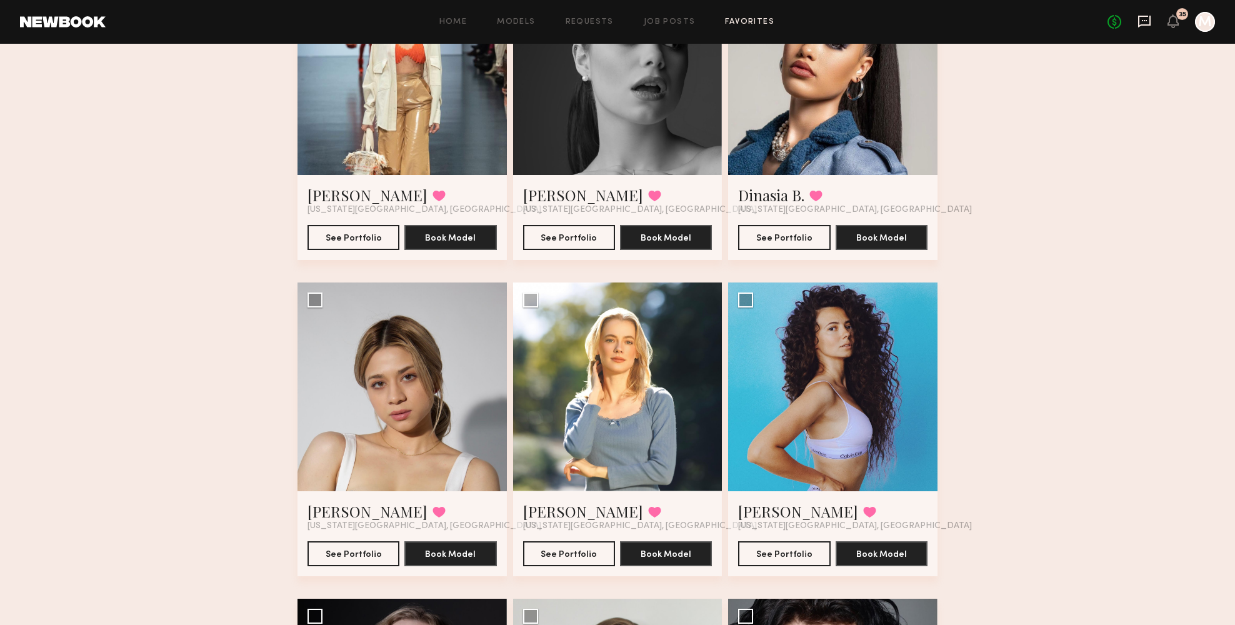
click at [1142, 23] on icon at bounding box center [1145, 21] width 14 height 14
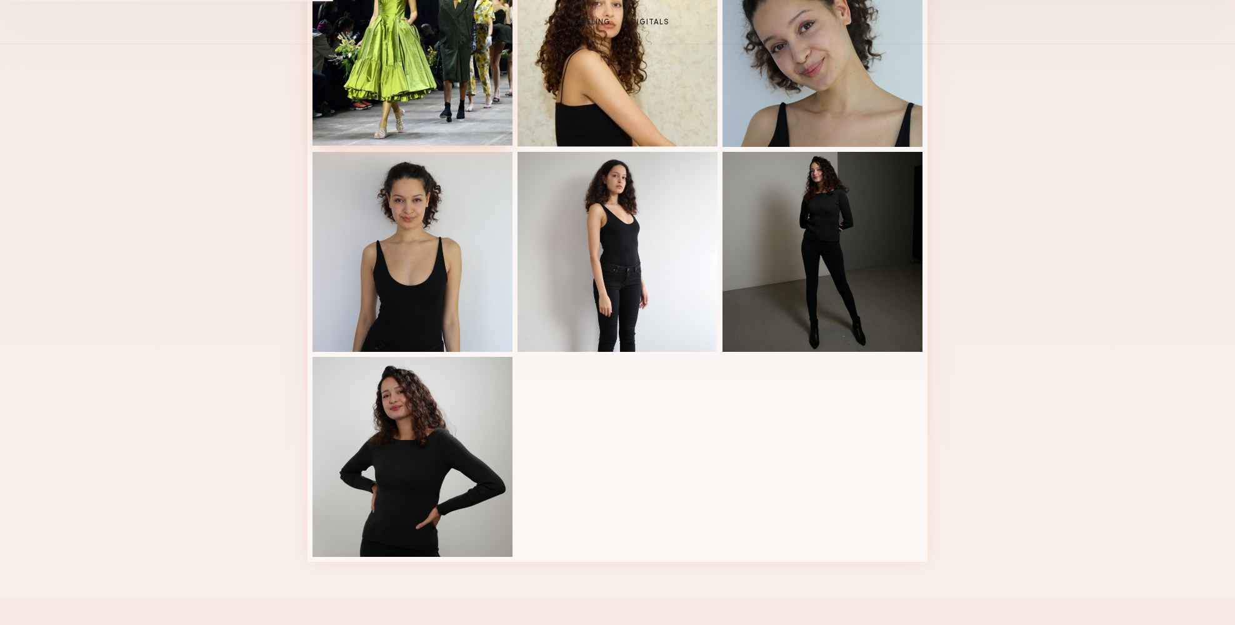
scroll to position [448, 0]
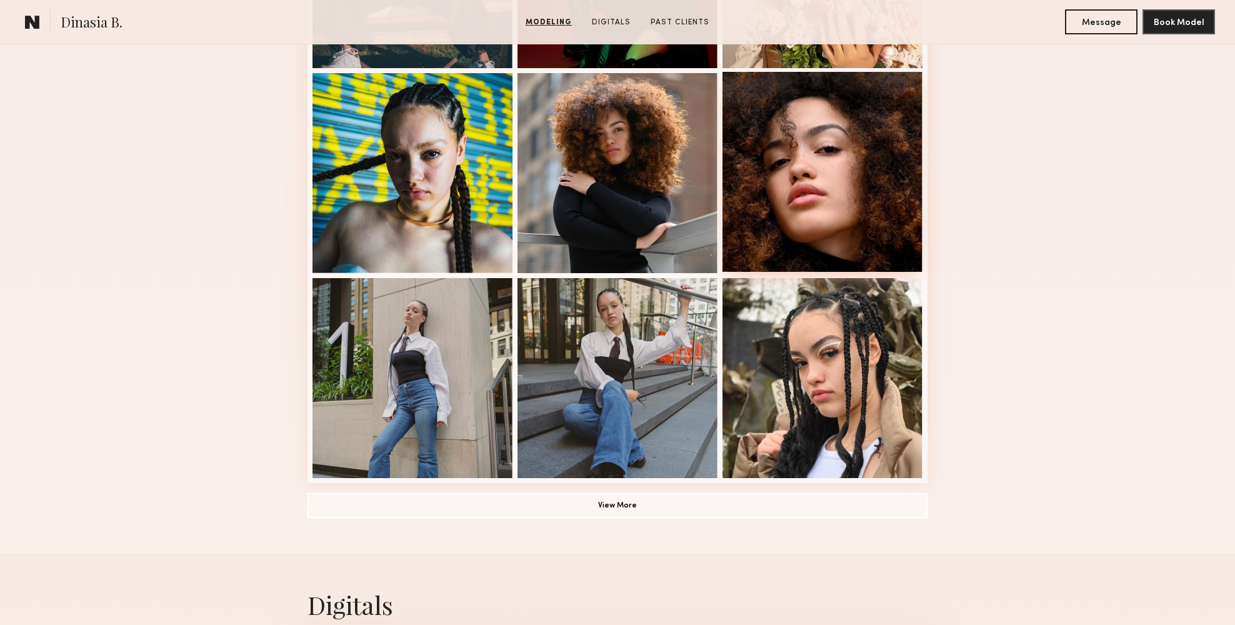
scroll to position [761, 0]
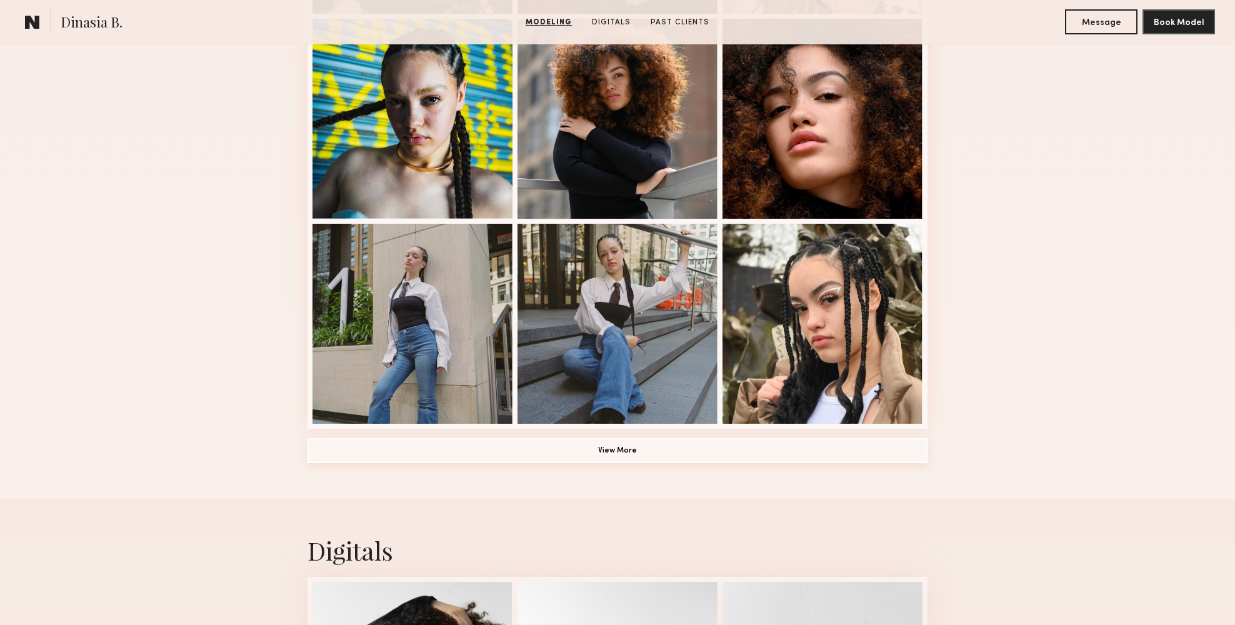
click at [675, 457] on button "View More" at bounding box center [618, 450] width 620 height 25
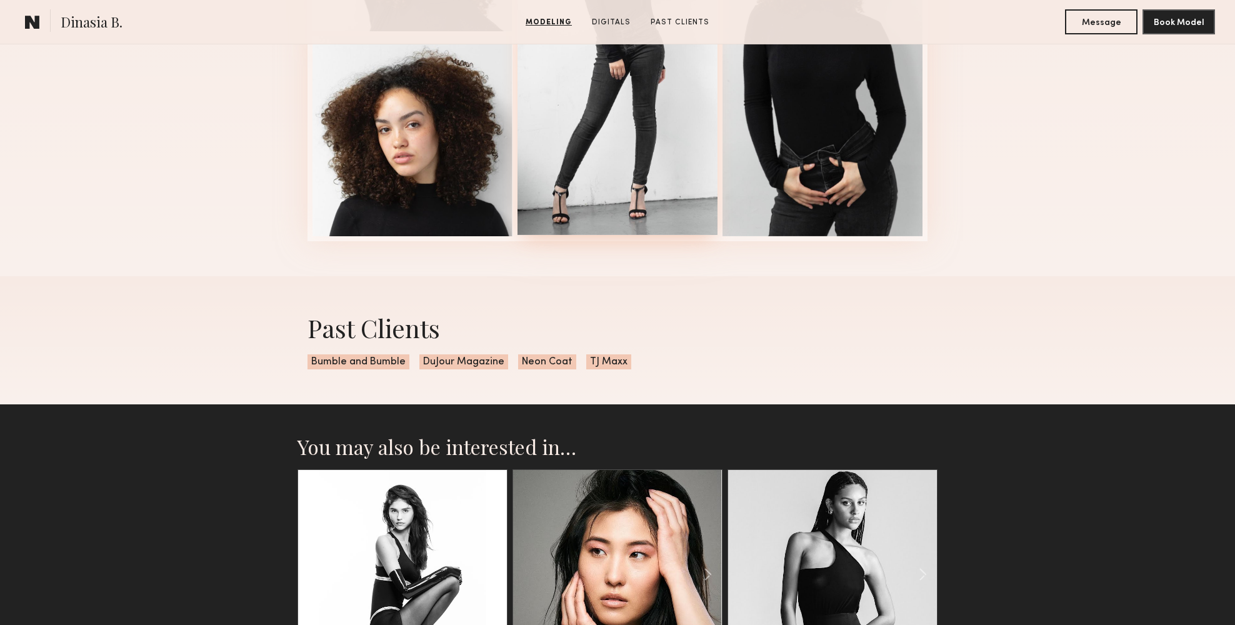
scroll to position [1910, 0]
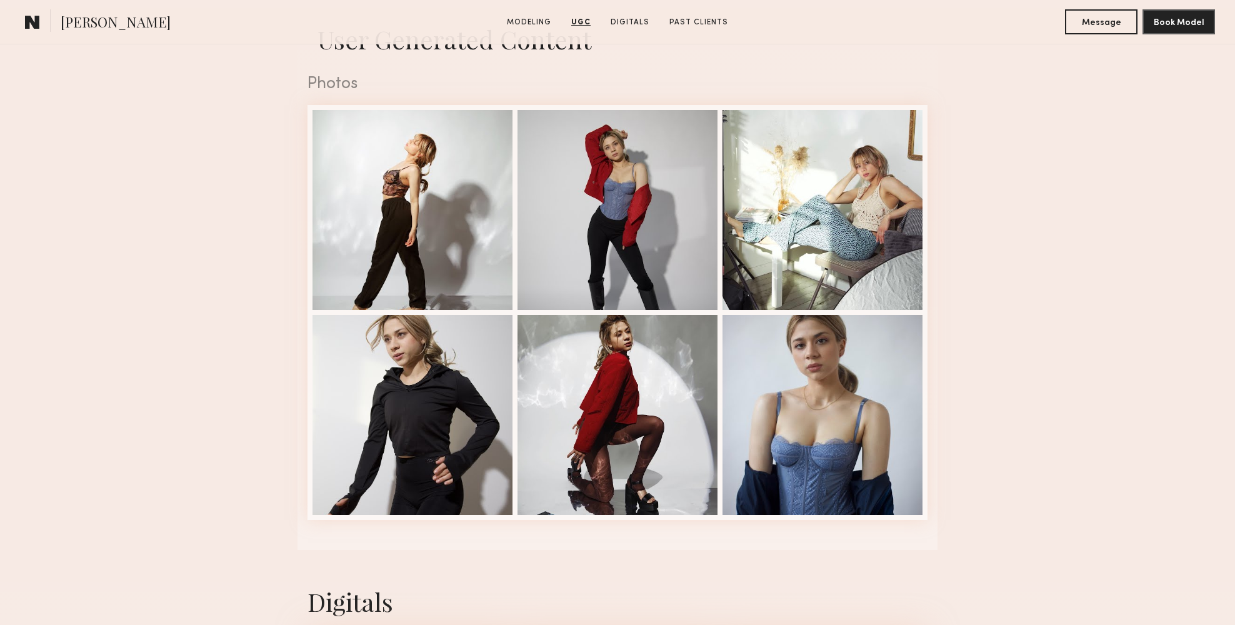
scroll to position [810, 0]
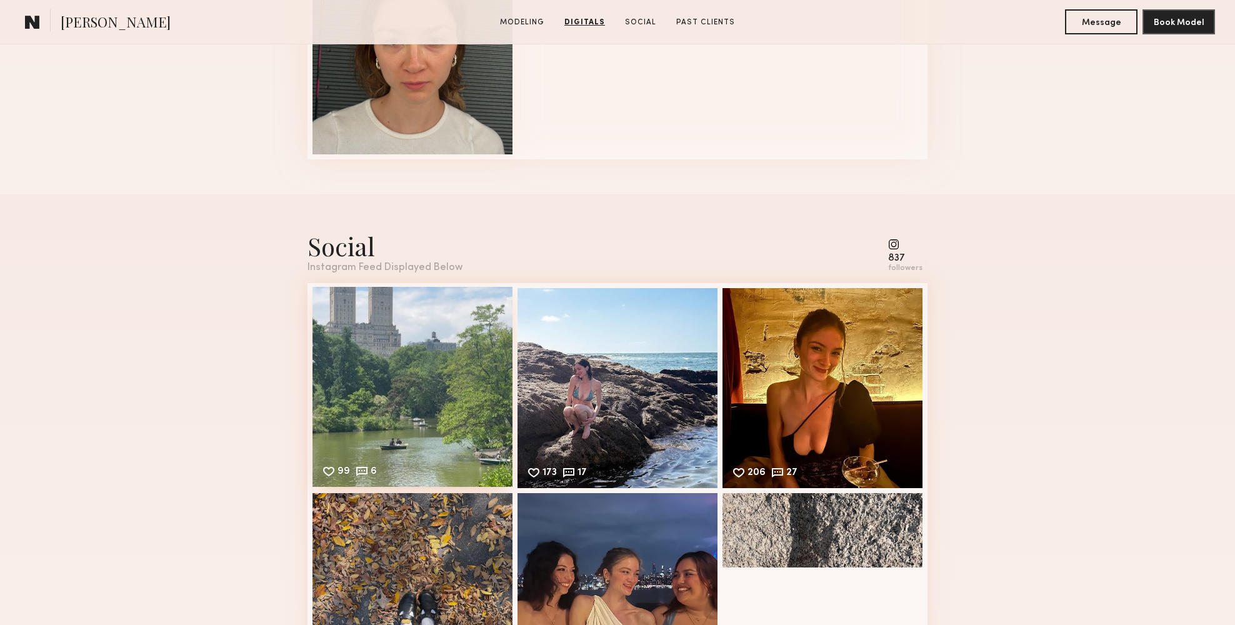
scroll to position [1921, 0]
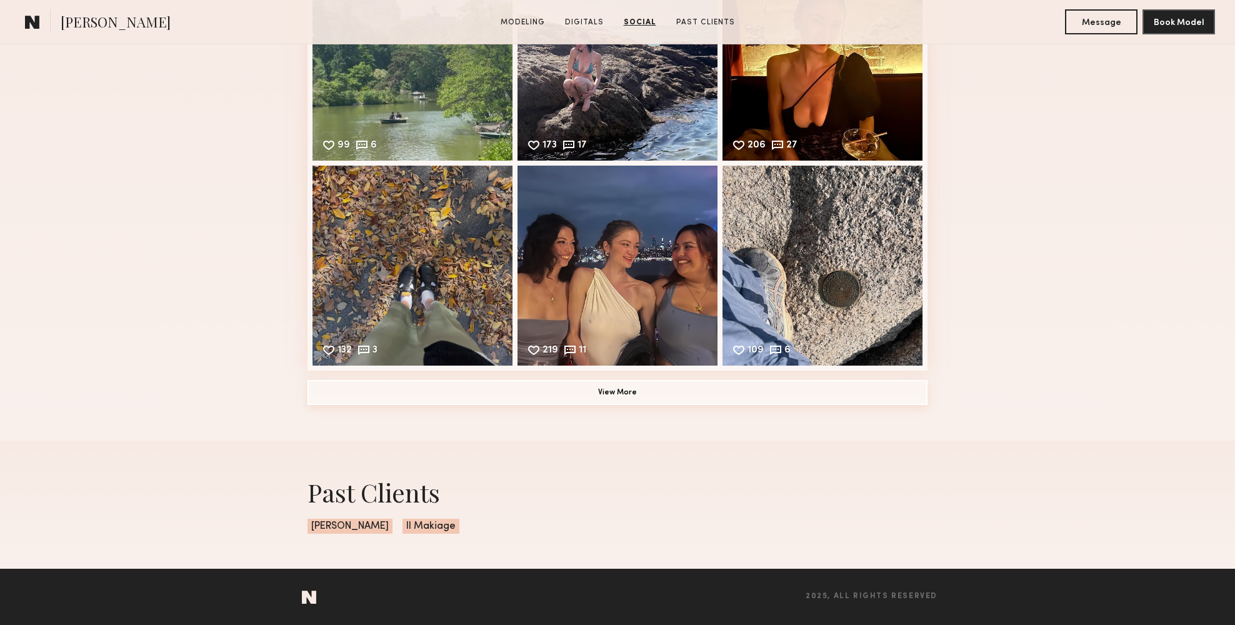
click at [629, 392] on button "View More" at bounding box center [618, 392] width 620 height 25
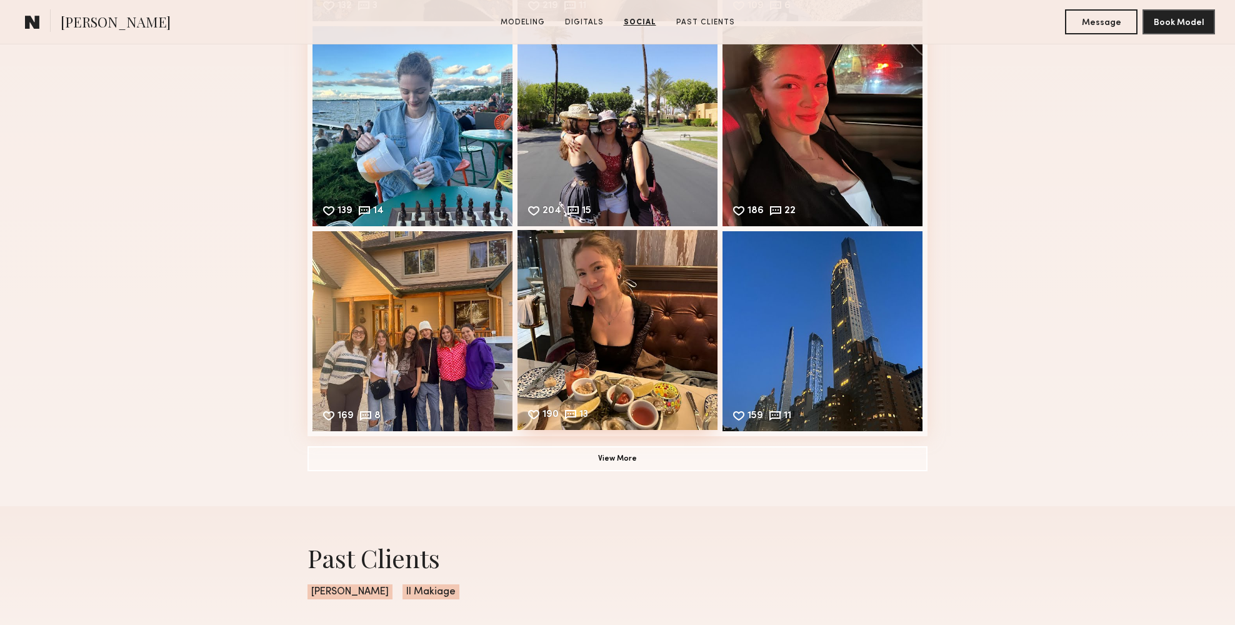
scroll to position [2331, 0]
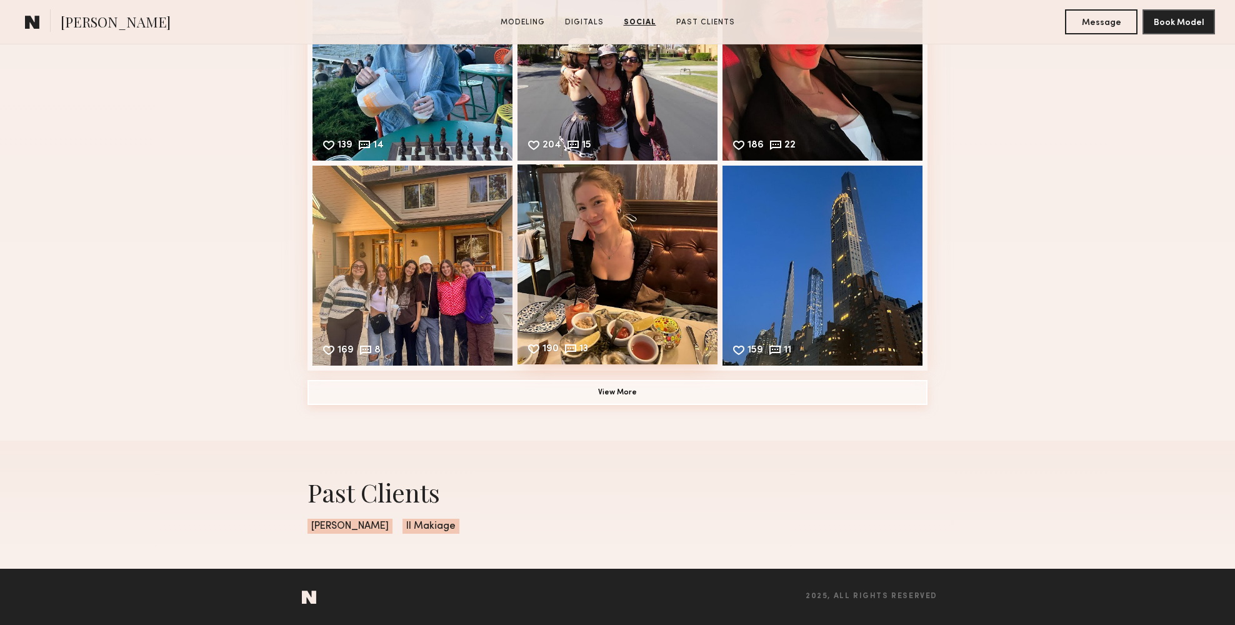
click at [631, 393] on button "View More" at bounding box center [618, 392] width 620 height 25
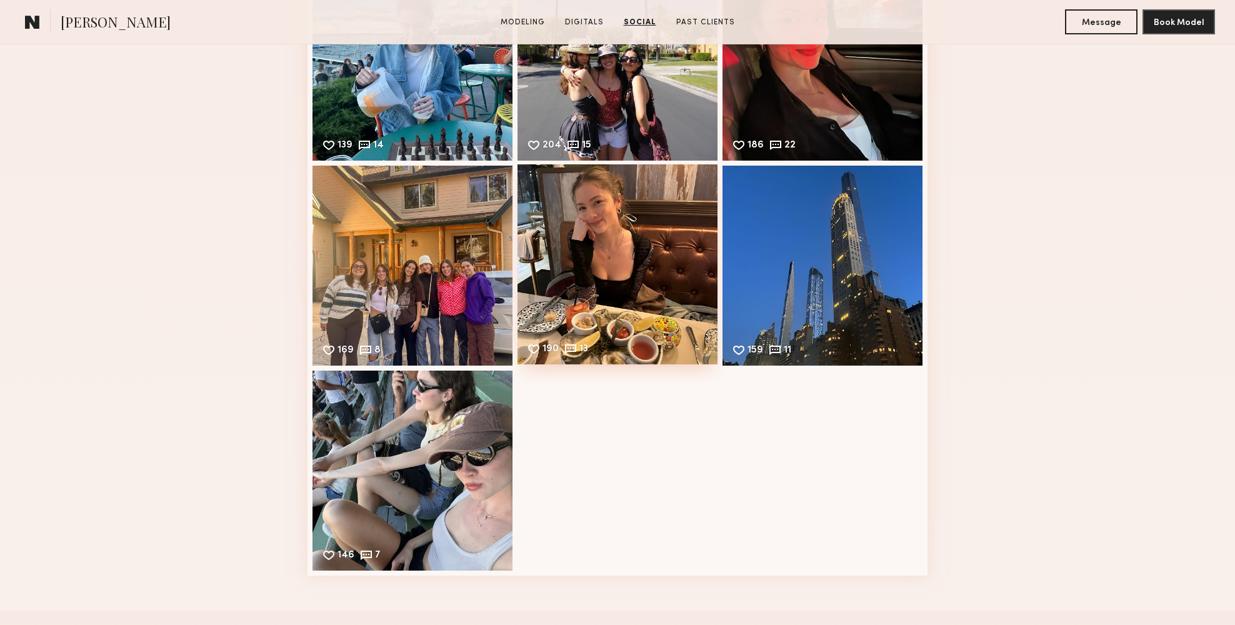
scroll to position [2501, 0]
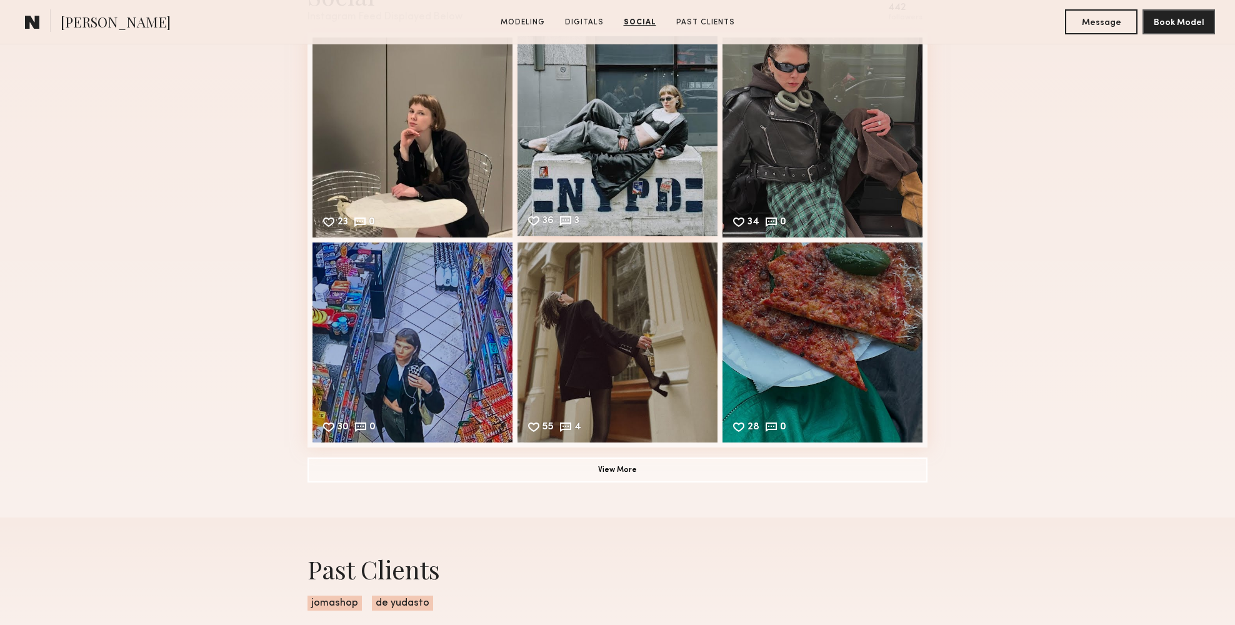
scroll to position [1819, 0]
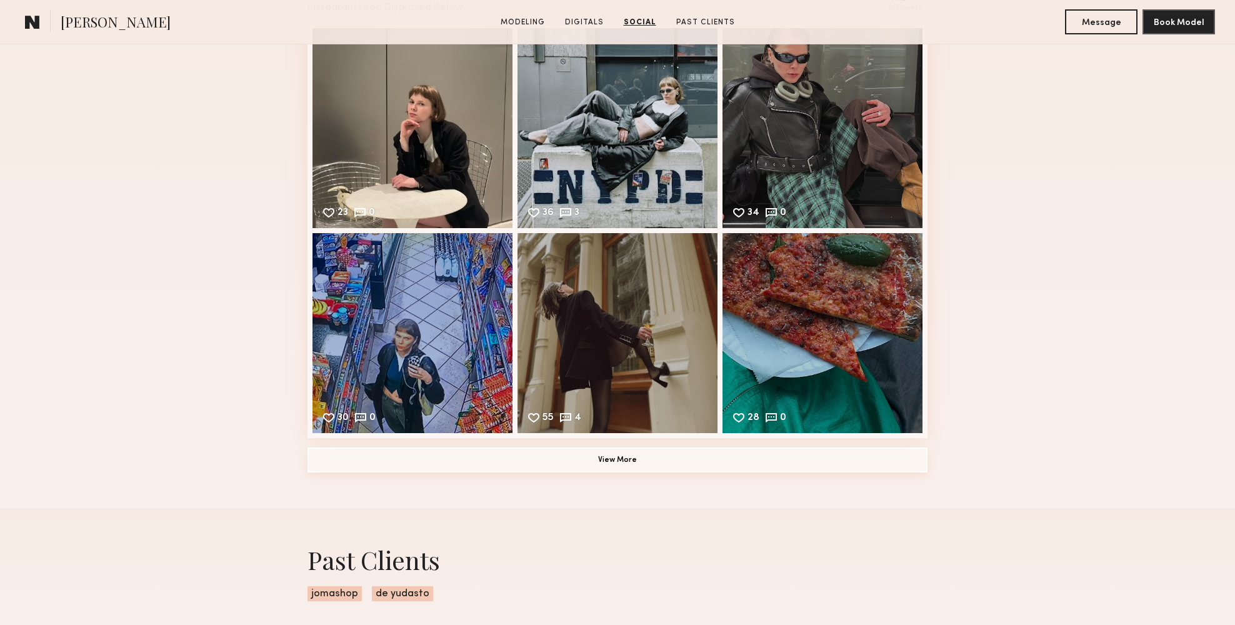
click at [648, 461] on button "View More" at bounding box center [618, 460] width 620 height 25
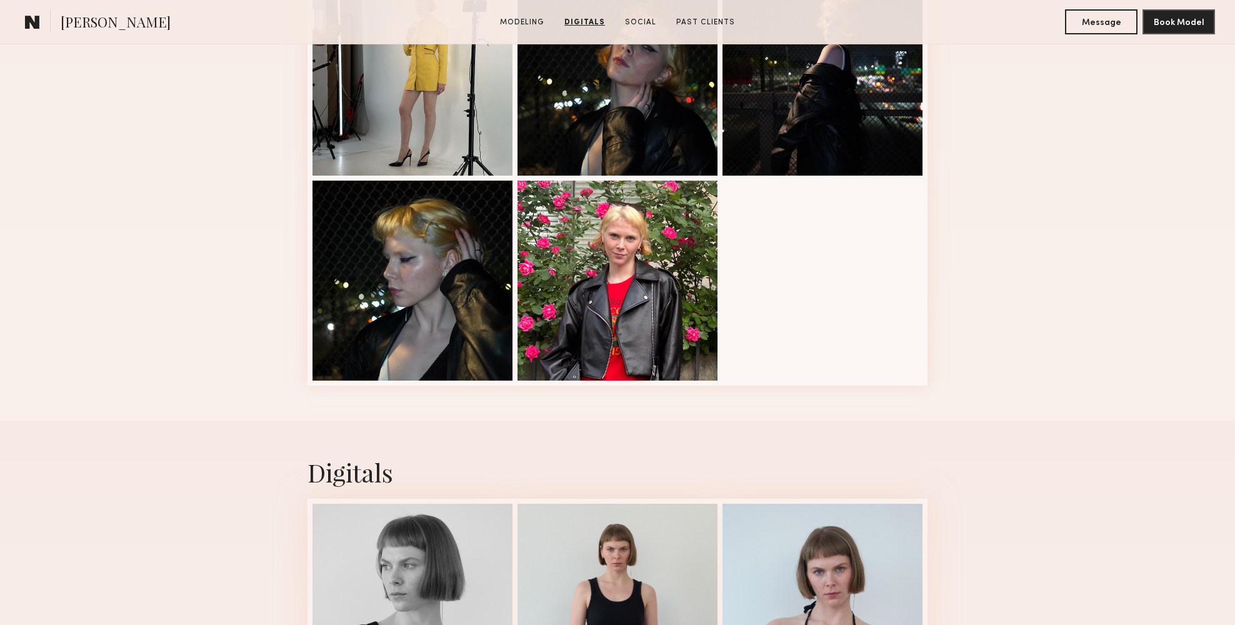
scroll to position [798, 0]
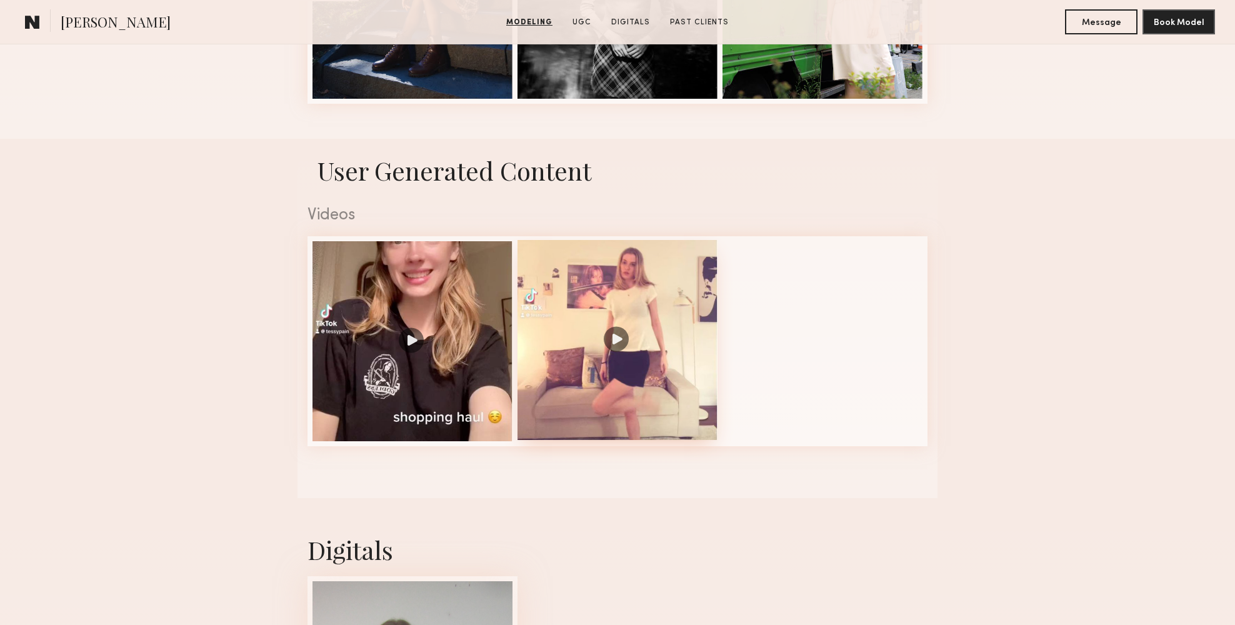
scroll to position [676, 0]
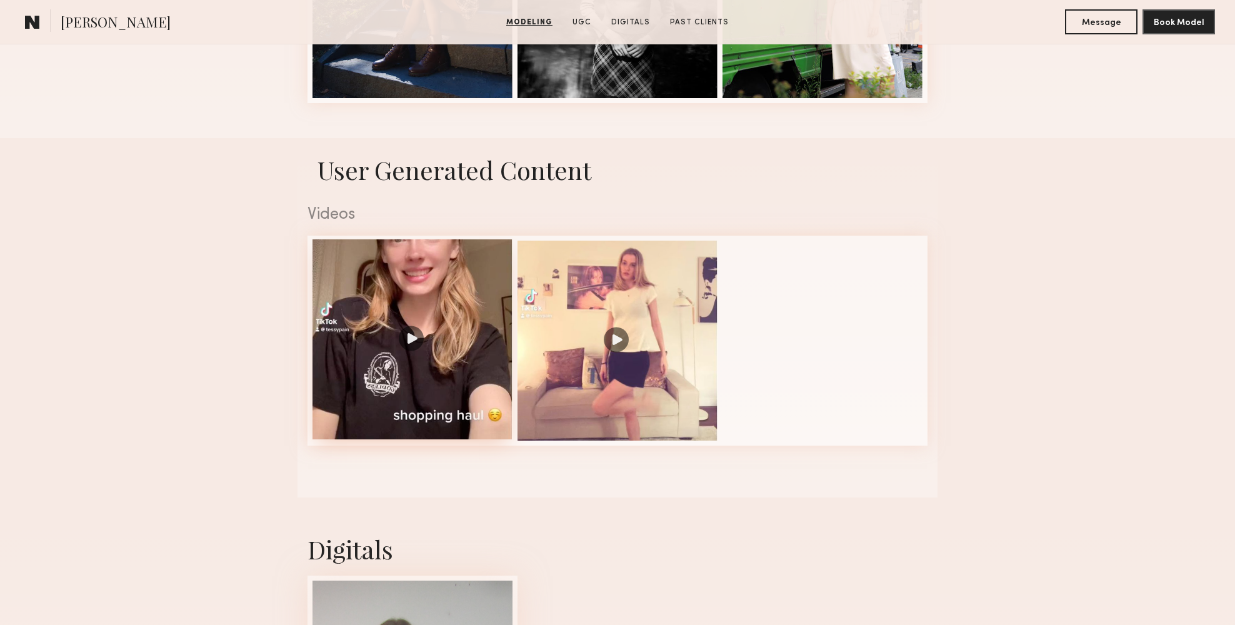
click at [433, 361] on div at bounding box center [413, 339] width 200 height 200
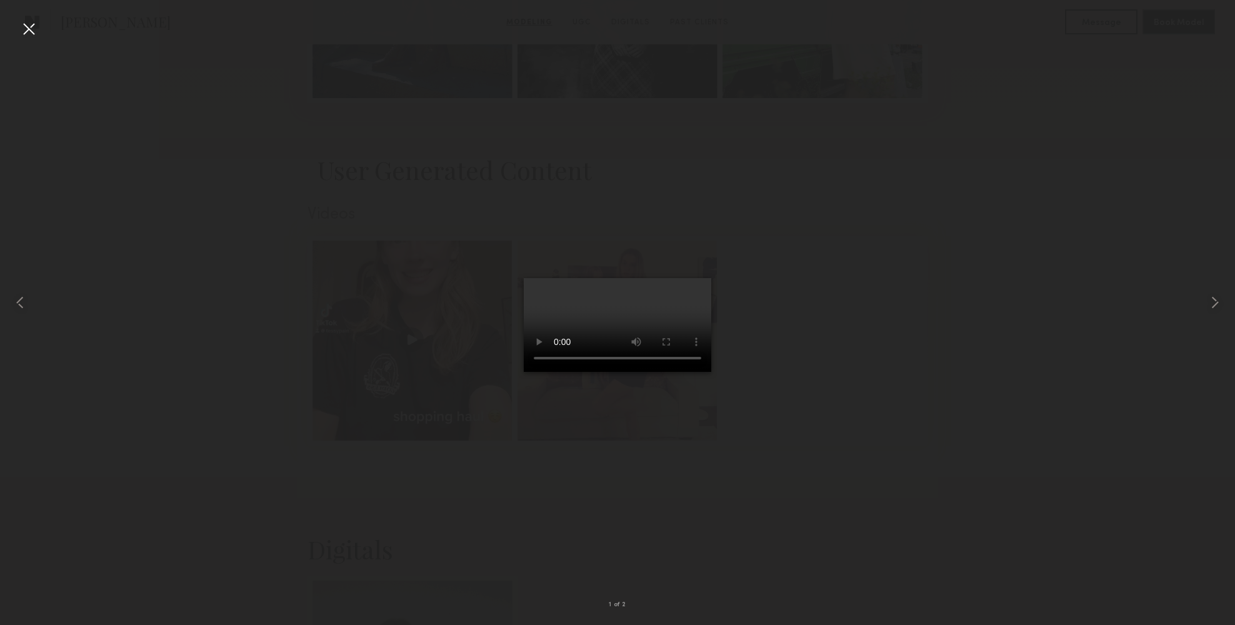
click at [29, 29] on div at bounding box center [29, 29] width 20 height 20
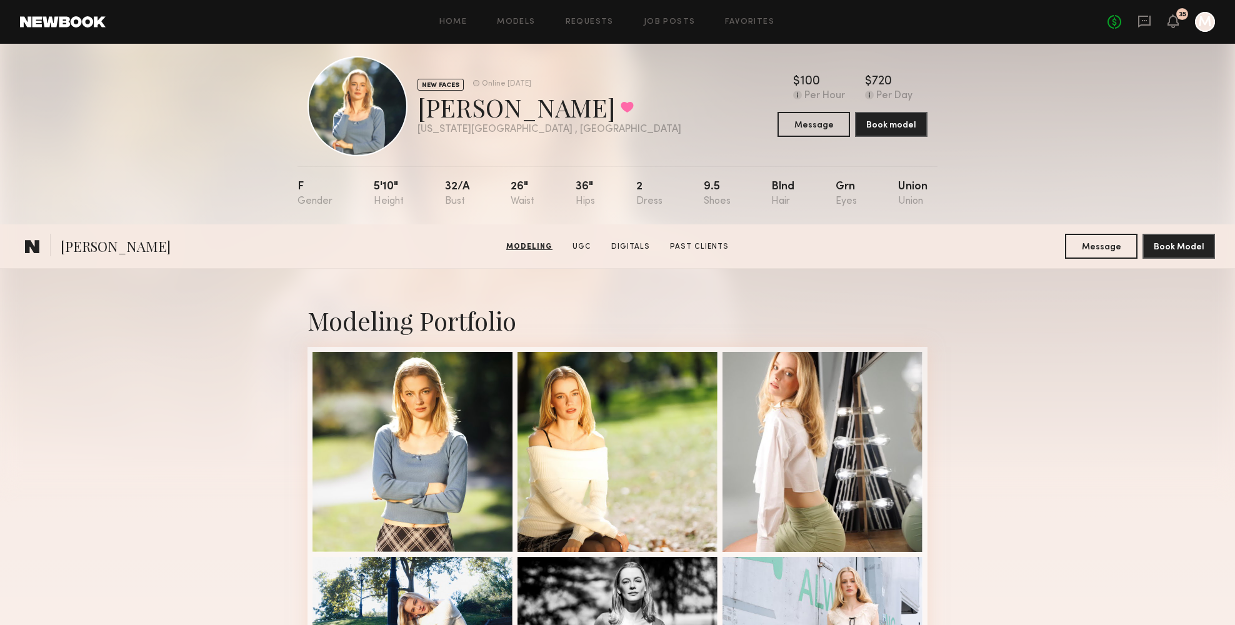
scroll to position [0, 0]
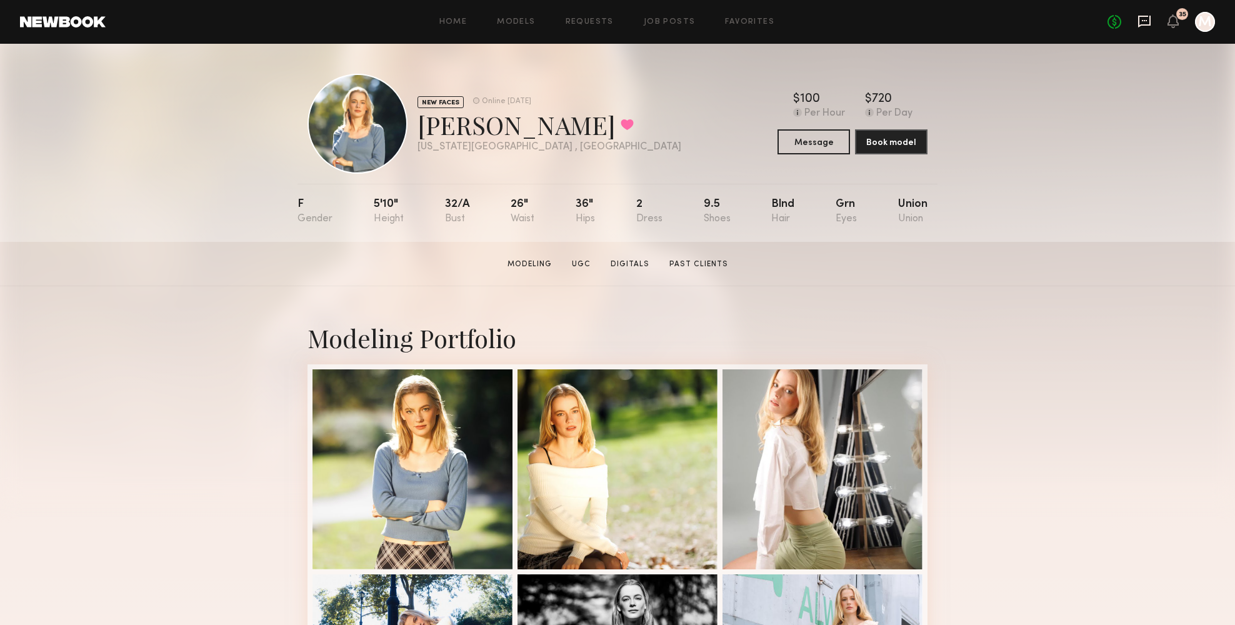
click at [1140, 19] on icon at bounding box center [1145, 21] width 14 height 14
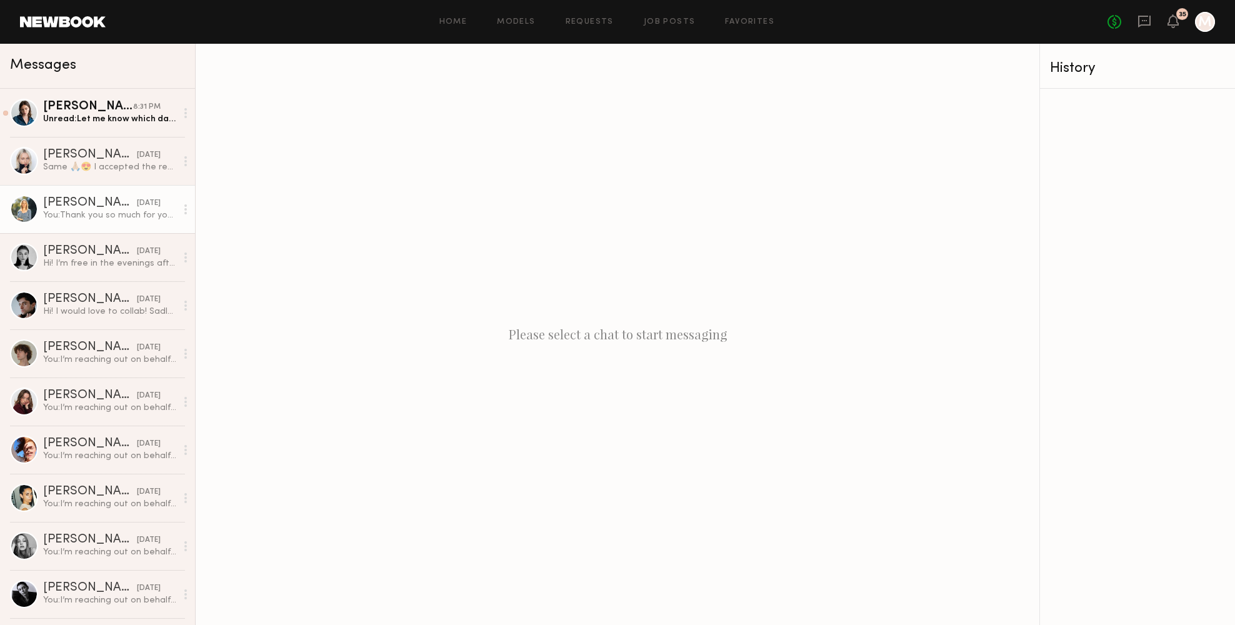
click at [91, 213] on div "You: Thank you so much for your reply! Our store is located on [GEOGRAPHIC_DATA…" at bounding box center [109, 215] width 133 height 12
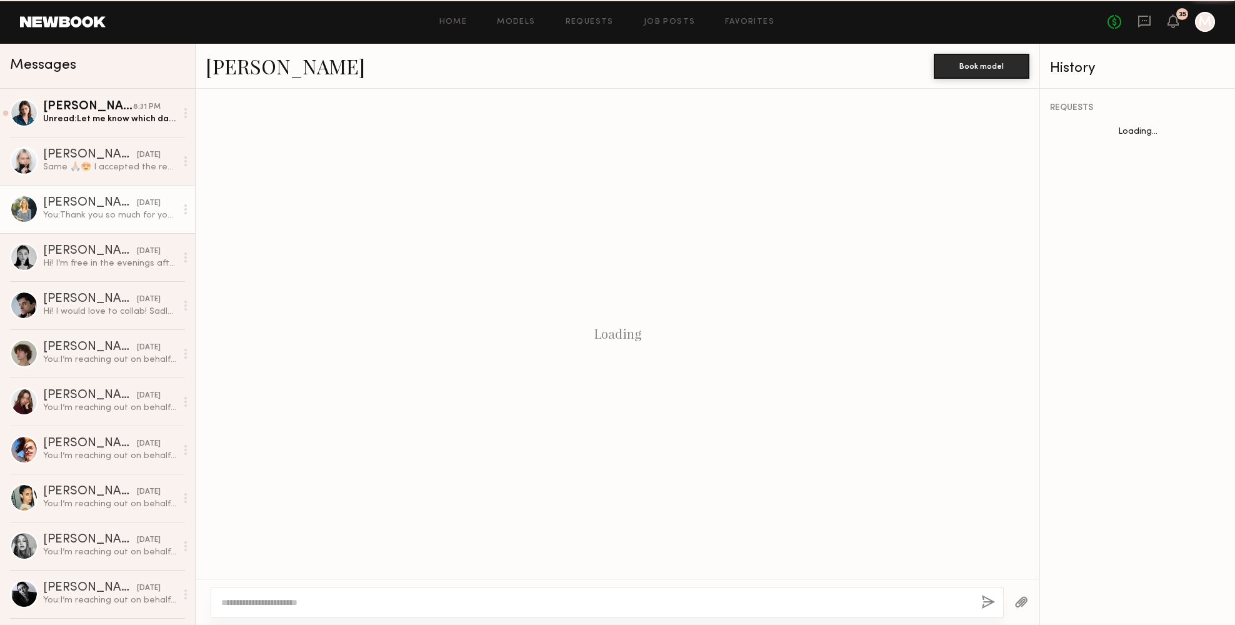
scroll to position [441, 0]
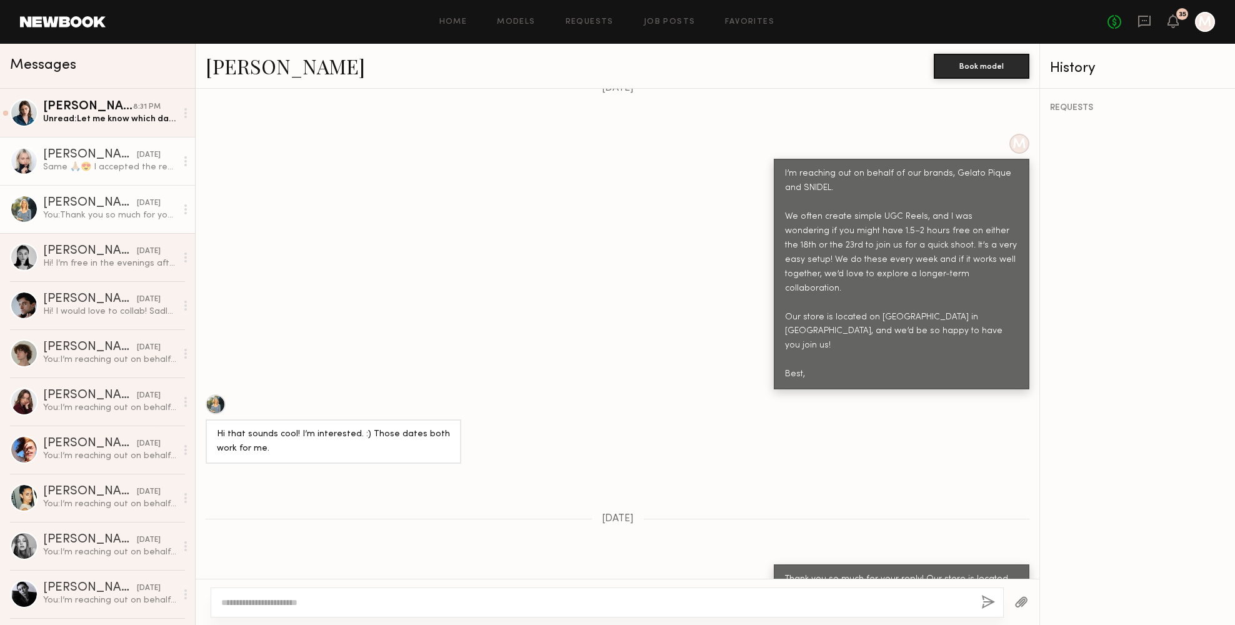
click at [153, 170] on div "Same 🙏🏼😍 I accepted the request" at bounding box center [109, 167] width 133 height 12
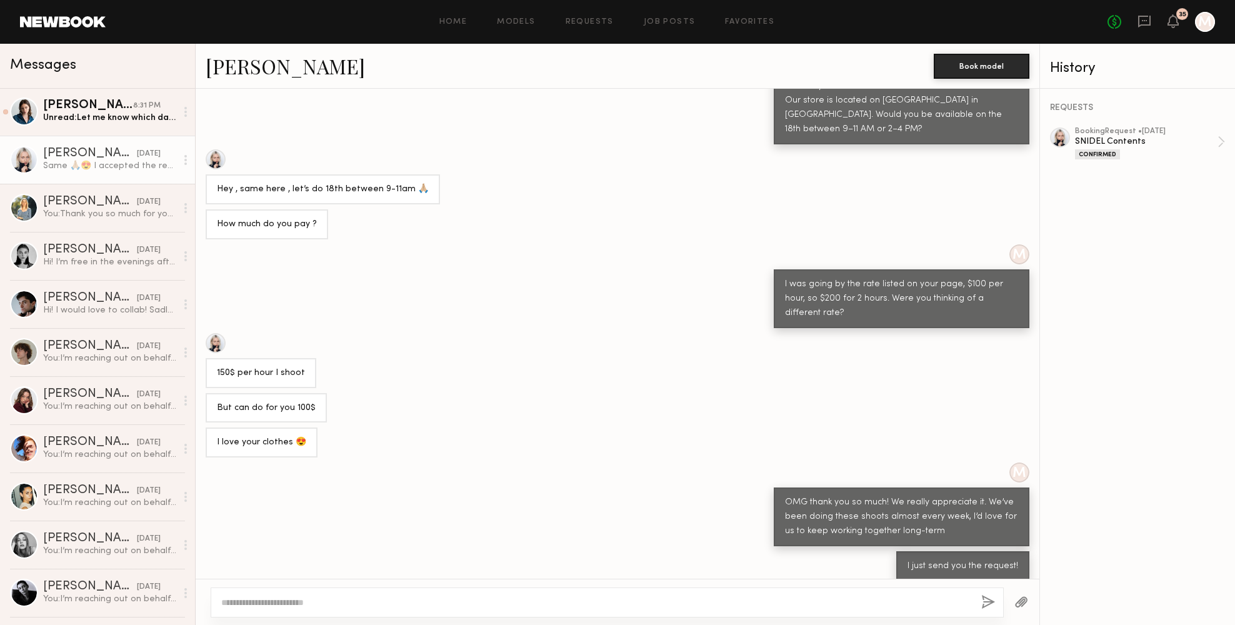
scroll to position [96, 0]
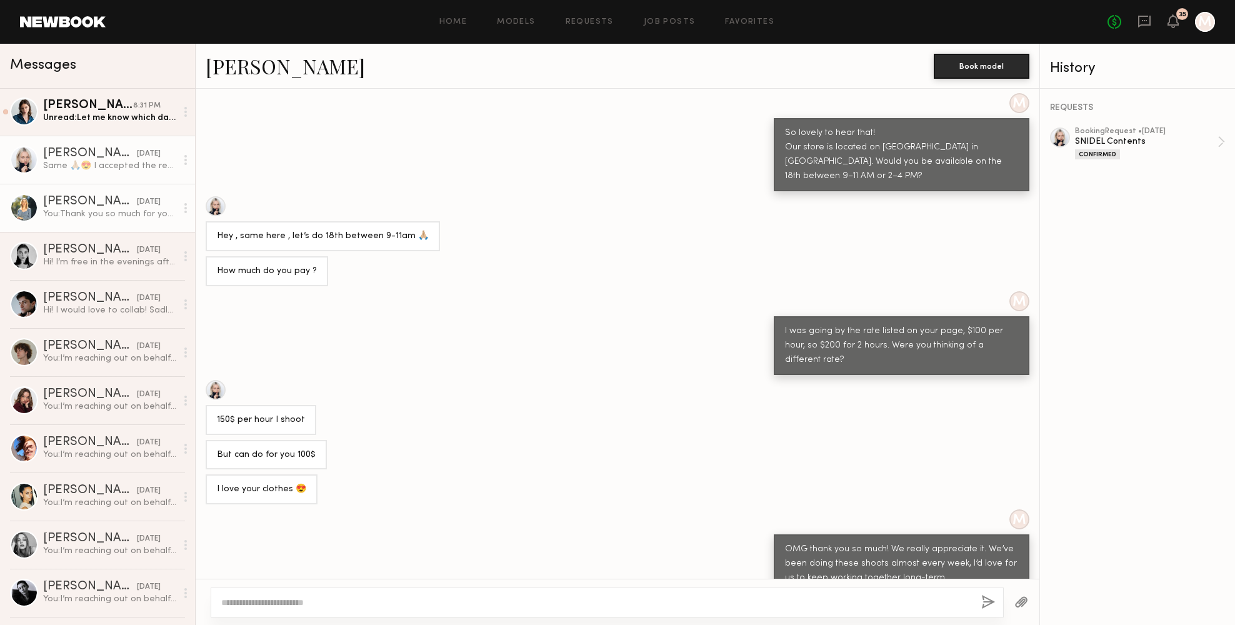
click at [103, 209] on div "You: Thank you so much for your reply! Our store is located on [GEOGRAPHIC_DATA…" at bounding box center [109, 214] width 133 height 12
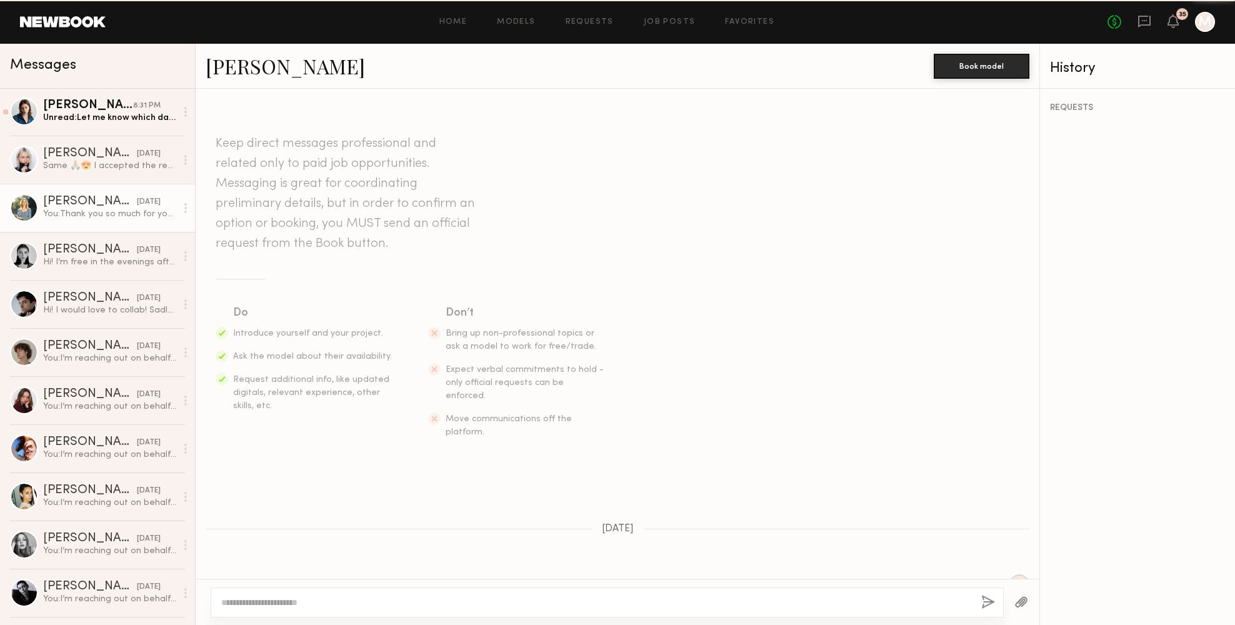
scroll to position [441, 0]
